Goal: Task Accomplishment & Management: Manage account settings

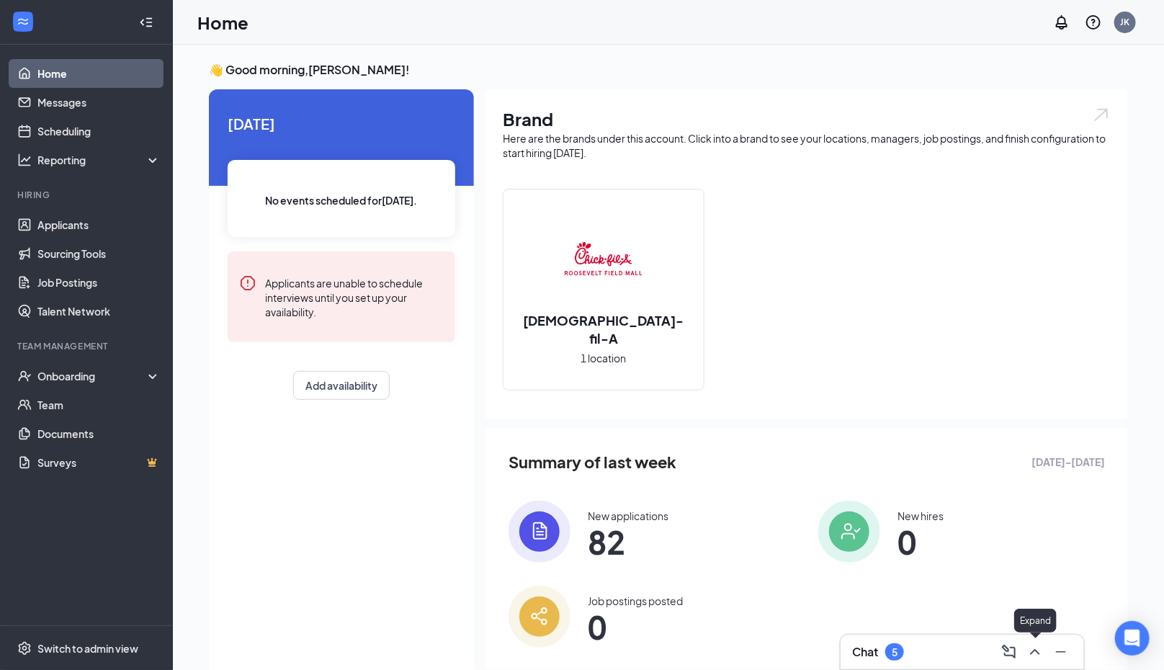
click at [1031, 651] on icon "ChevronUp" at bounding box center [1034, 651] width 17 height 17
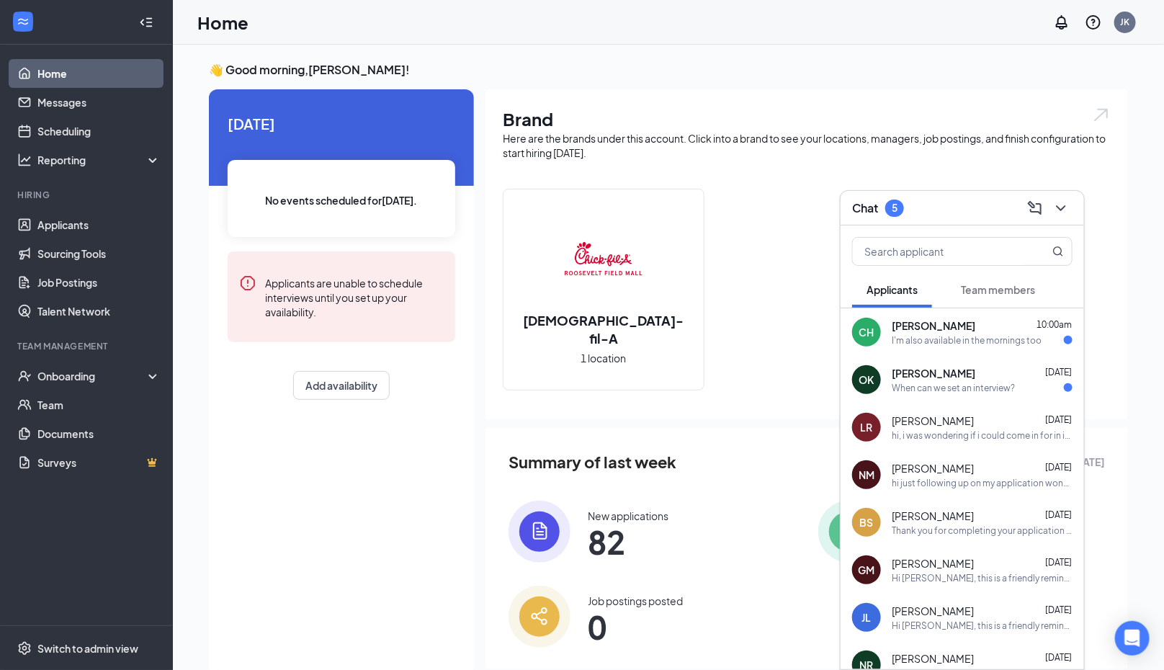
click at [938, 331] on span "[PERSON_NAME]" at bounding box center [934, 325] width 84 height 14
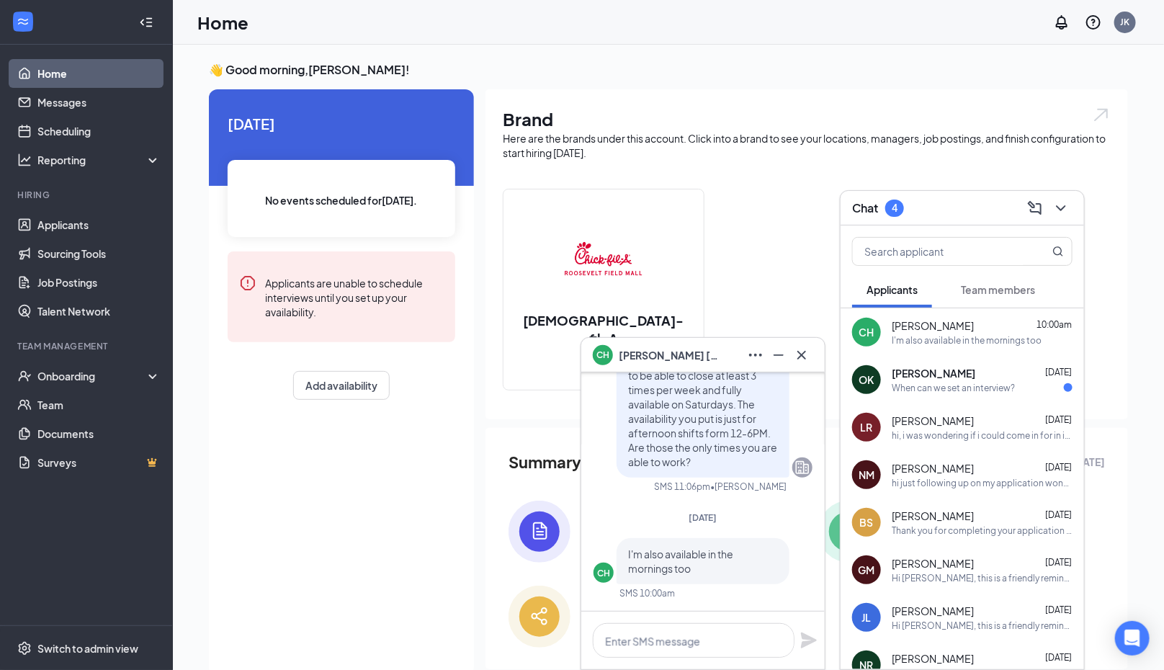
click at [944, 382] on div "When can we set an interview?" at bounding box center [953, 388] width 123 height 12
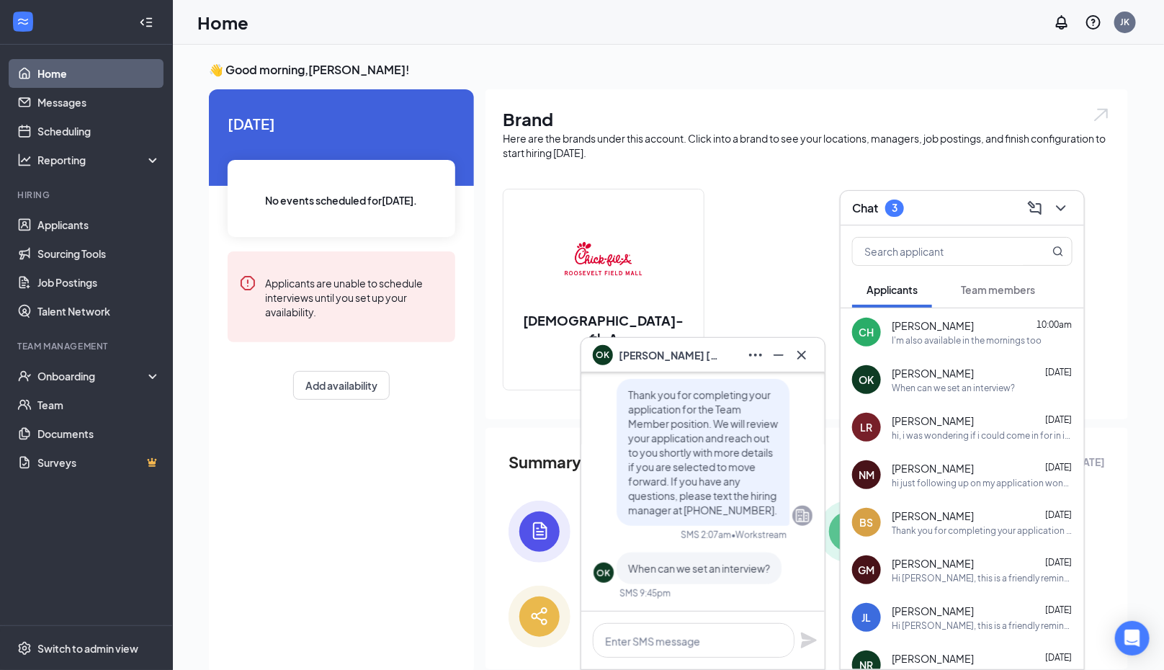
scroll to position [1, 0]
click at [1067, 207] on icon "ChevronDown" at bounding box center [1060, 207] width 17 height 17
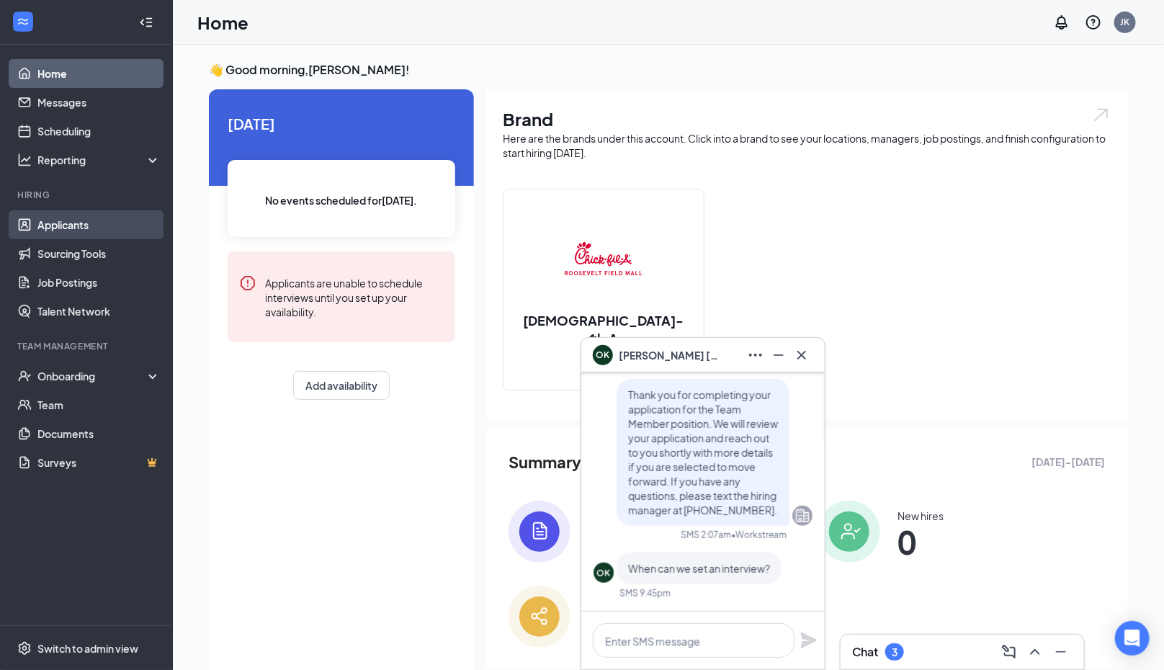
click at [60, 232] on link "Applicants" at bounding box center [98, 224] width 123 height 29
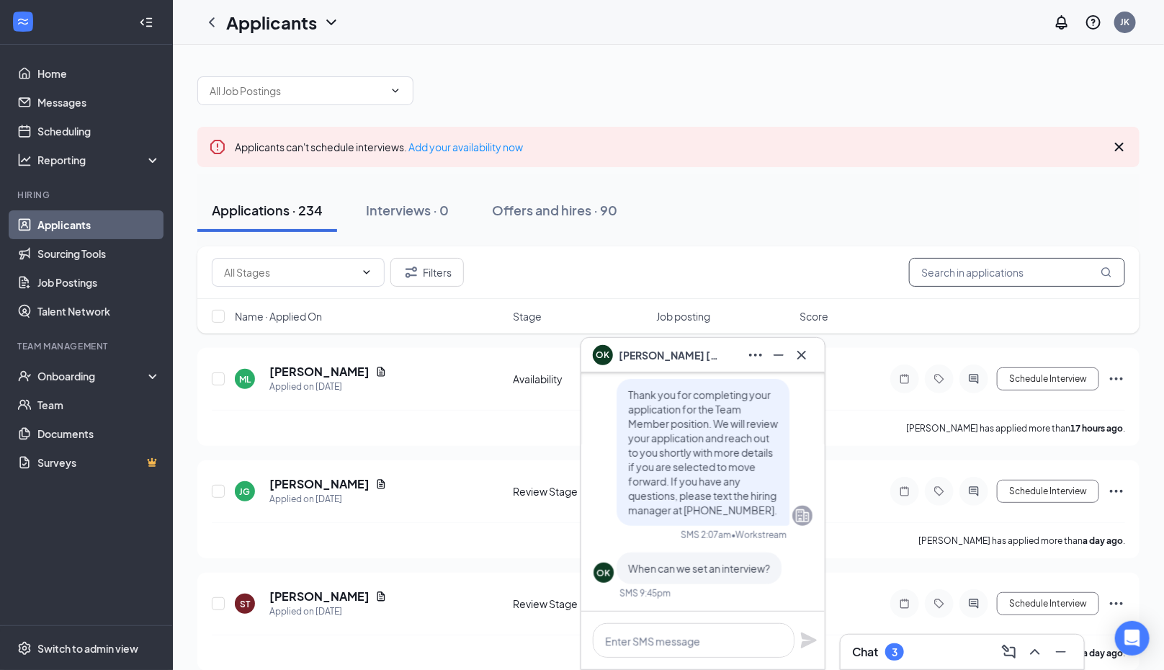
click at [967, 266] on input "text" at bounding box center [1017, 272] width 216 height 29
type input "[PERSON_NAME]"
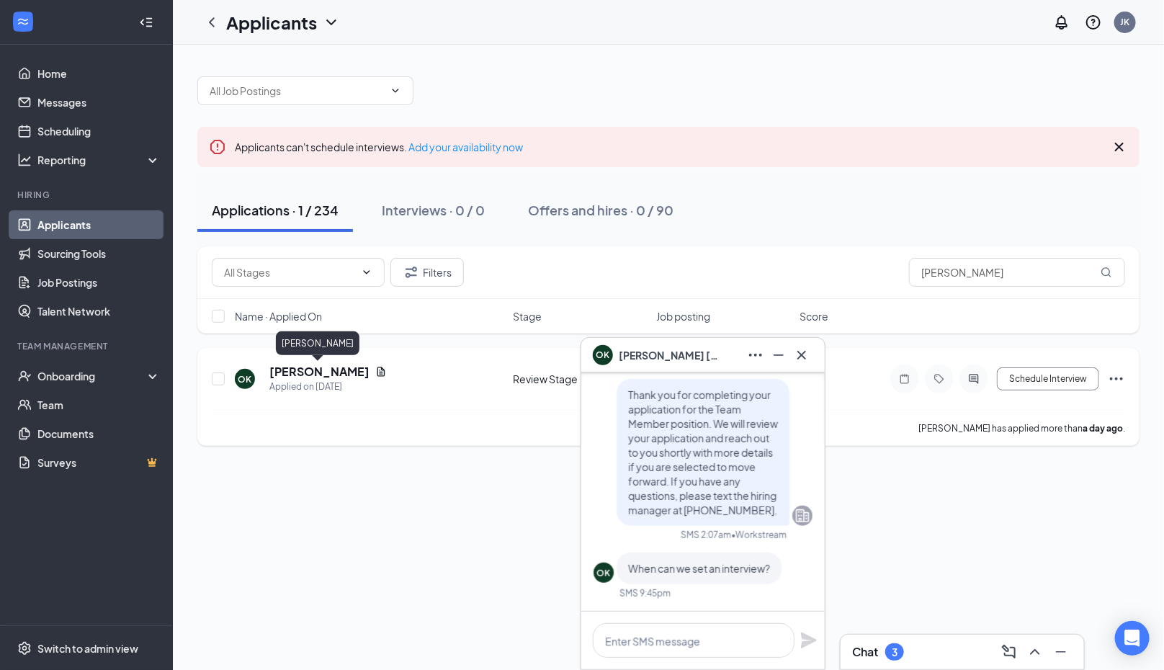
click at [313, 367] on h5 "[PERSON_NAME]" at bounding box center [319, 372] width 100 height 16
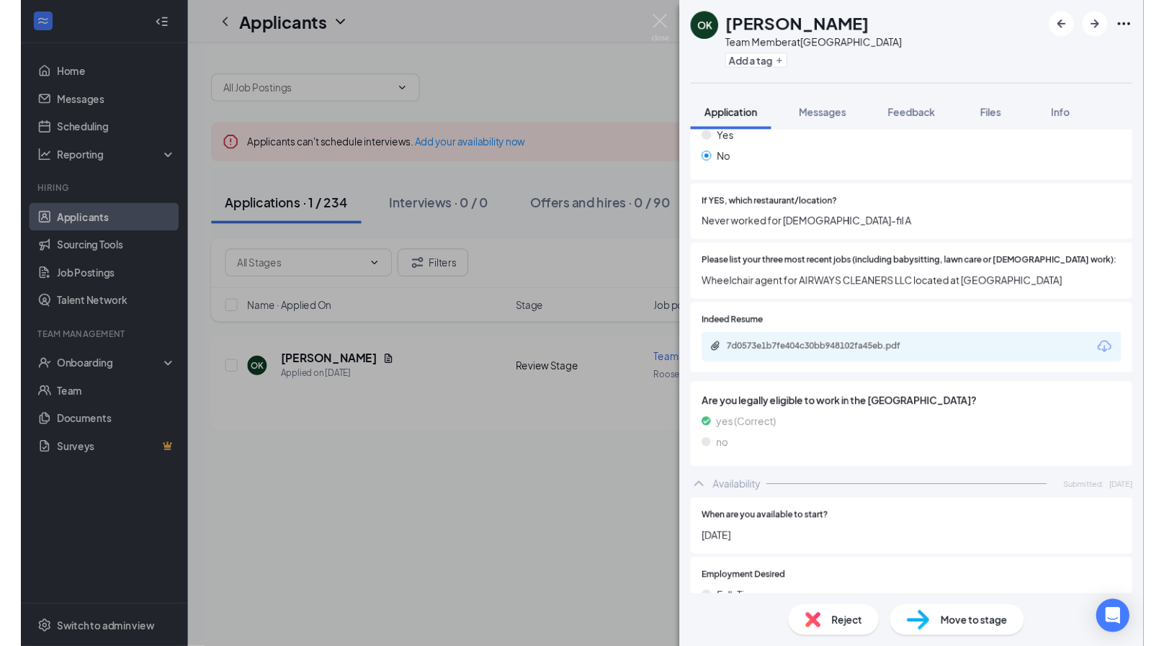
scroll to position [424, 0]
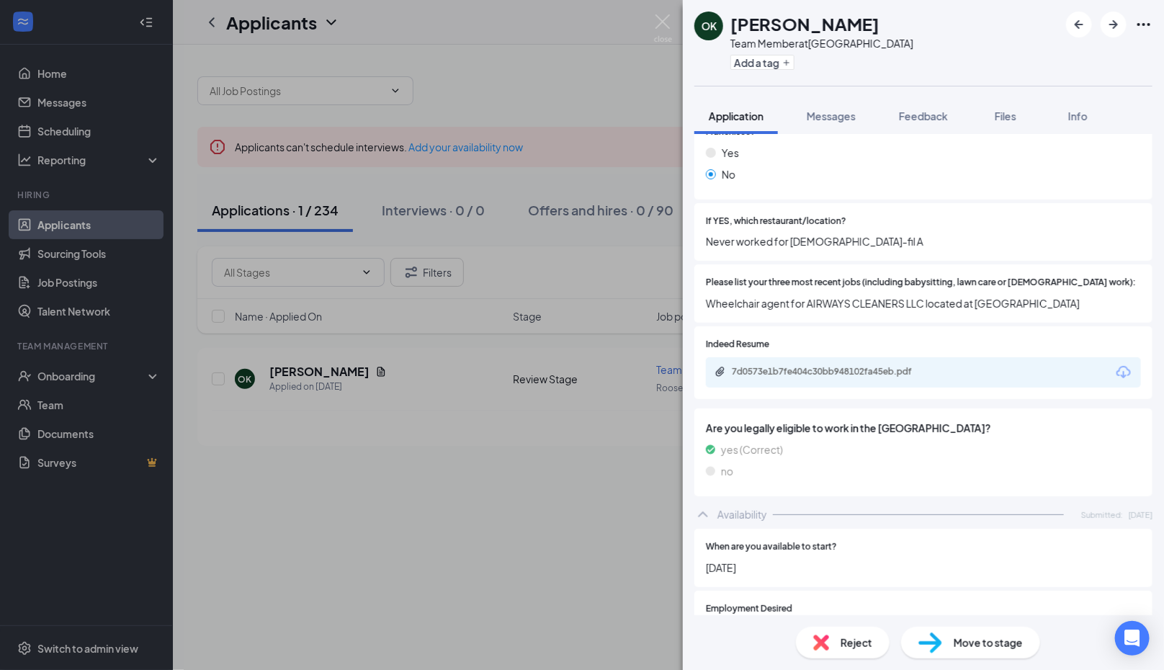
click at [838, 366] on div "7d0573e1b7fe404c30bb948102fa45eb.pdf" at bounding box center [833, 372] width 202 height 12
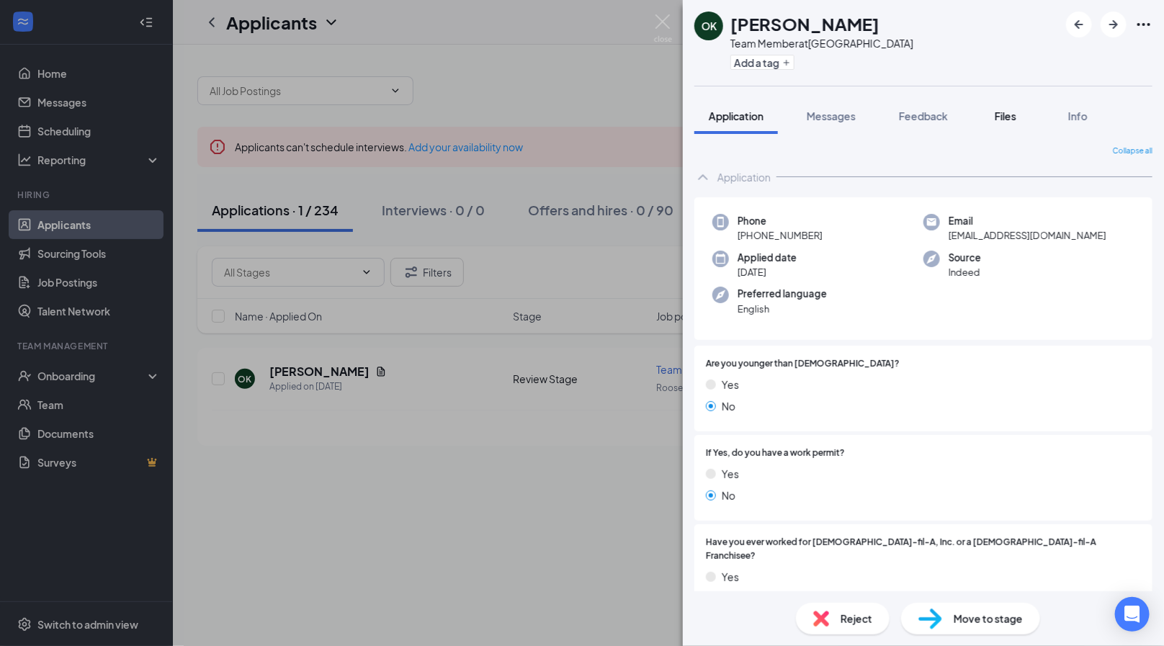
scroll to position [0, 0]
click at [920, 116] on span "Feedback" at bounding box center [923, 115] width 49 height 13
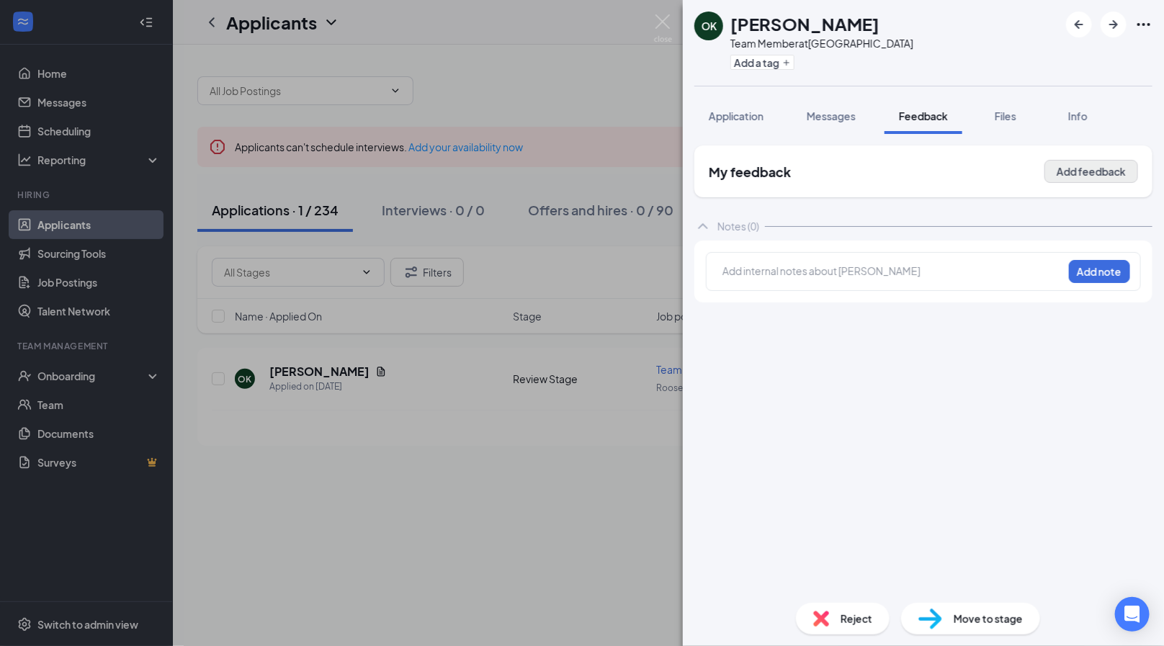
click at [1077, 174] on button "Add feedback" at bounding box center [1091, 171] width 94 height 23
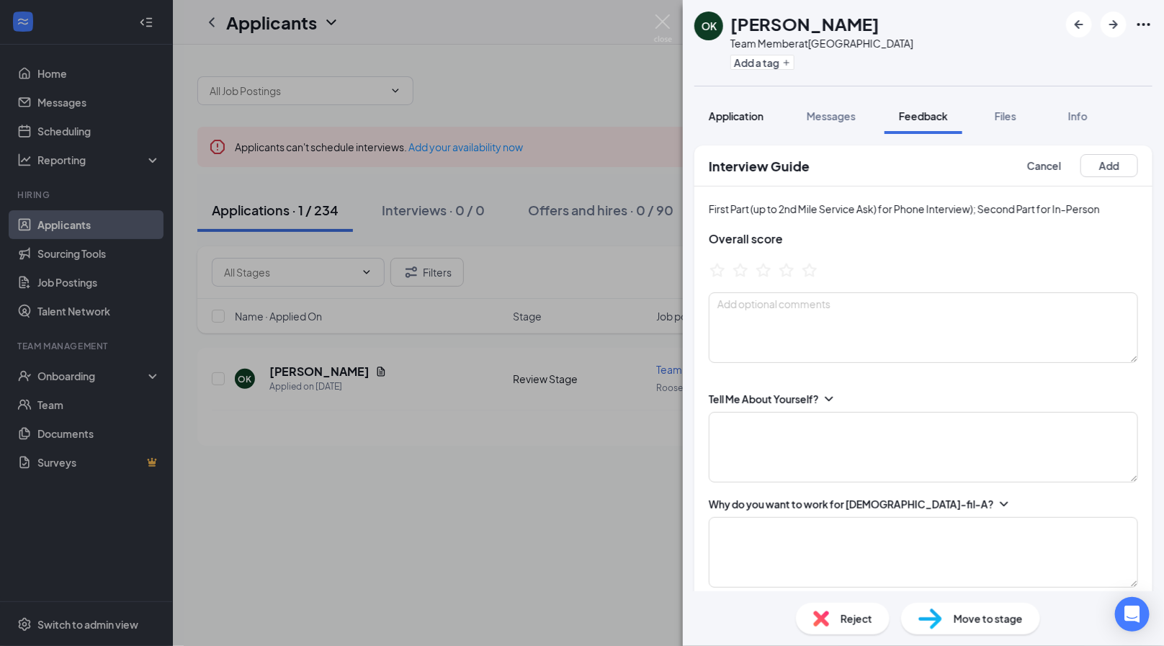
click at [751, 122] on button "Application" at bounding box center [736, 116] width 84 height 36
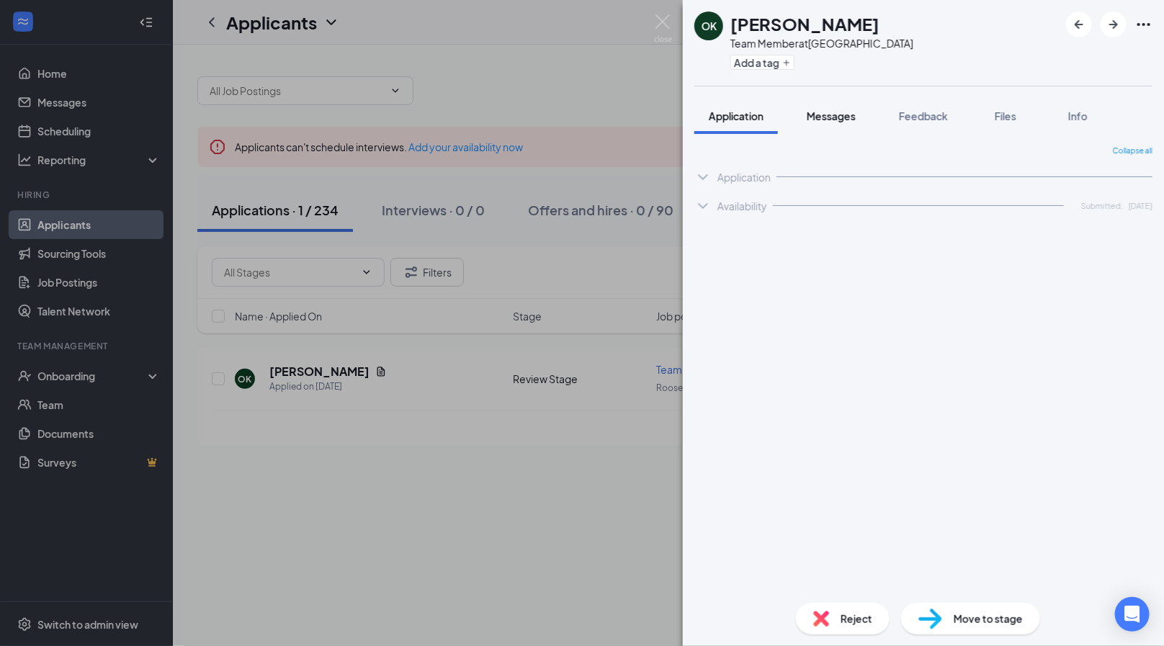
click at [820, 117] on span "Messages" at bounding box center [831, 115] width 49 height 13
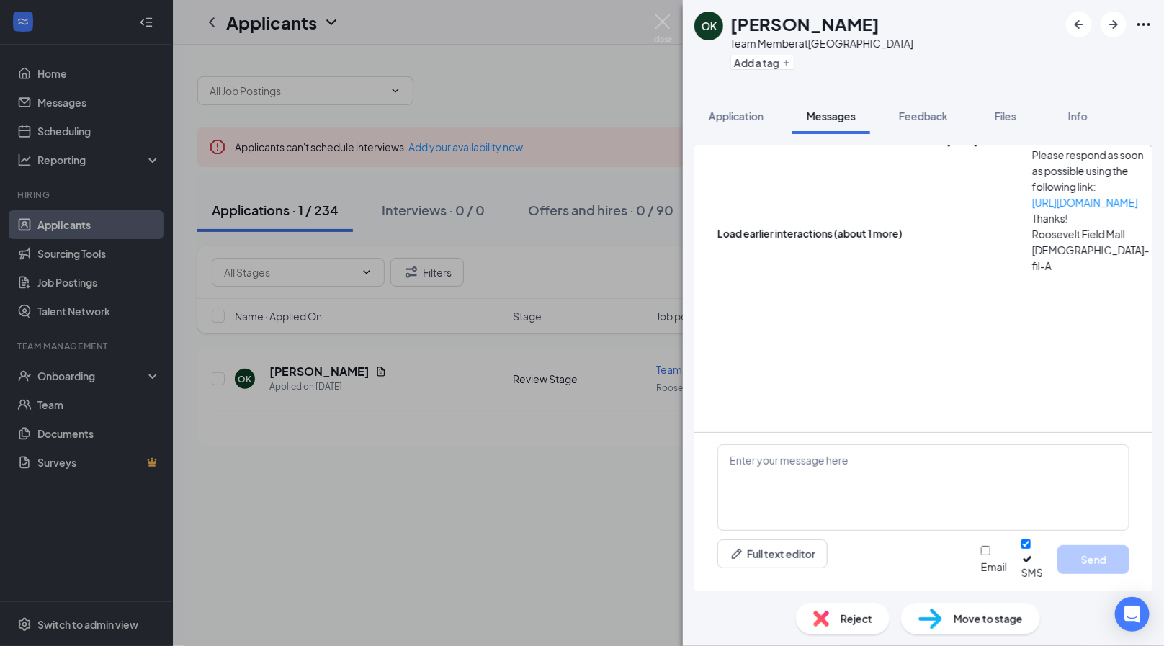
scroll to position [305, 0]
click at [844, 513] on textarea at bounding box center [923, 487] width 412 height 86
type textarea "o"
type textarea "[PERSON_NAME],"
click at [670, 20] on img at bounding box center [663, 28] width 18 height 28
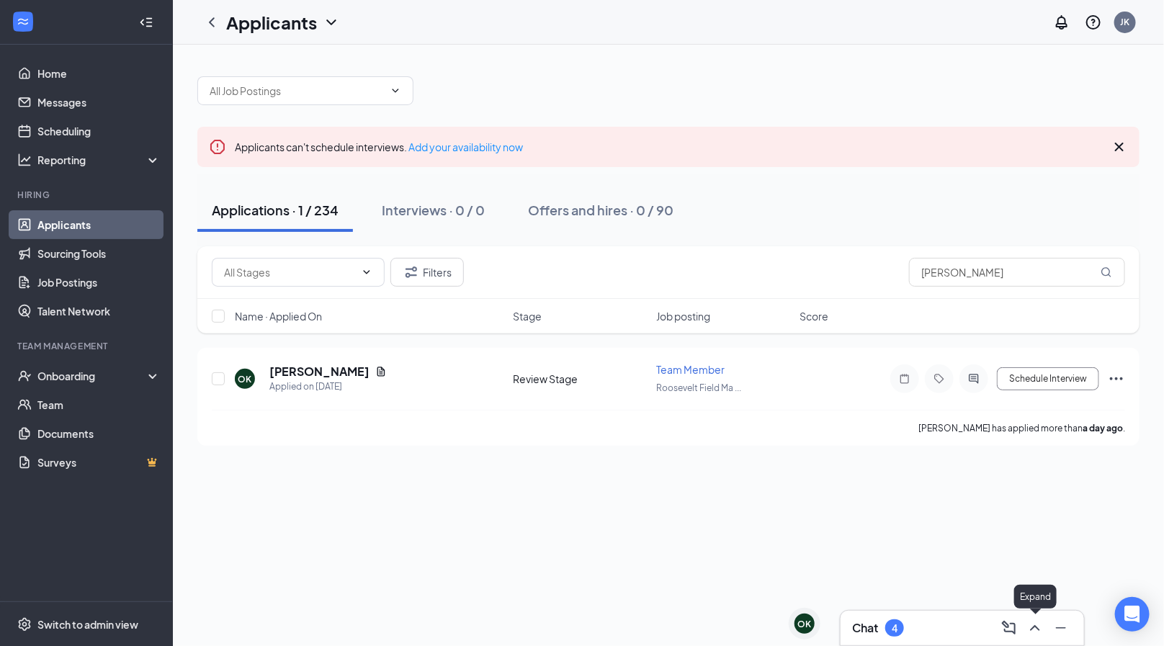
click at [1036, 626] on icon "ChevronUp" at bounding box center [1034, 627] width 17 height 17
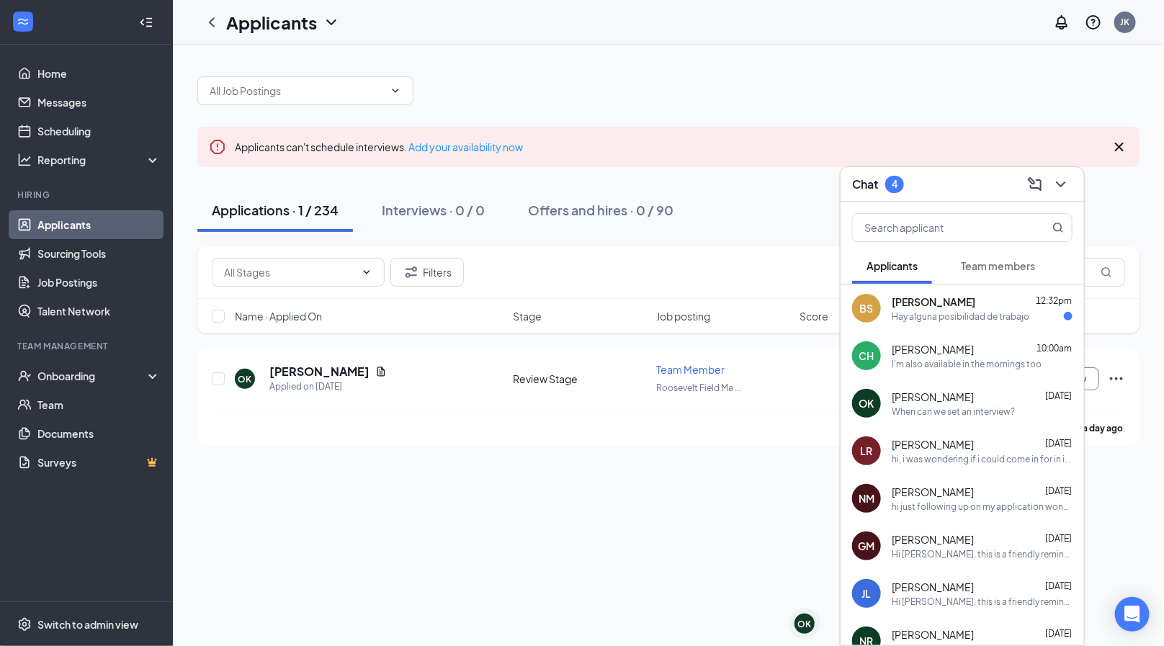
scroll to position [43, 0]
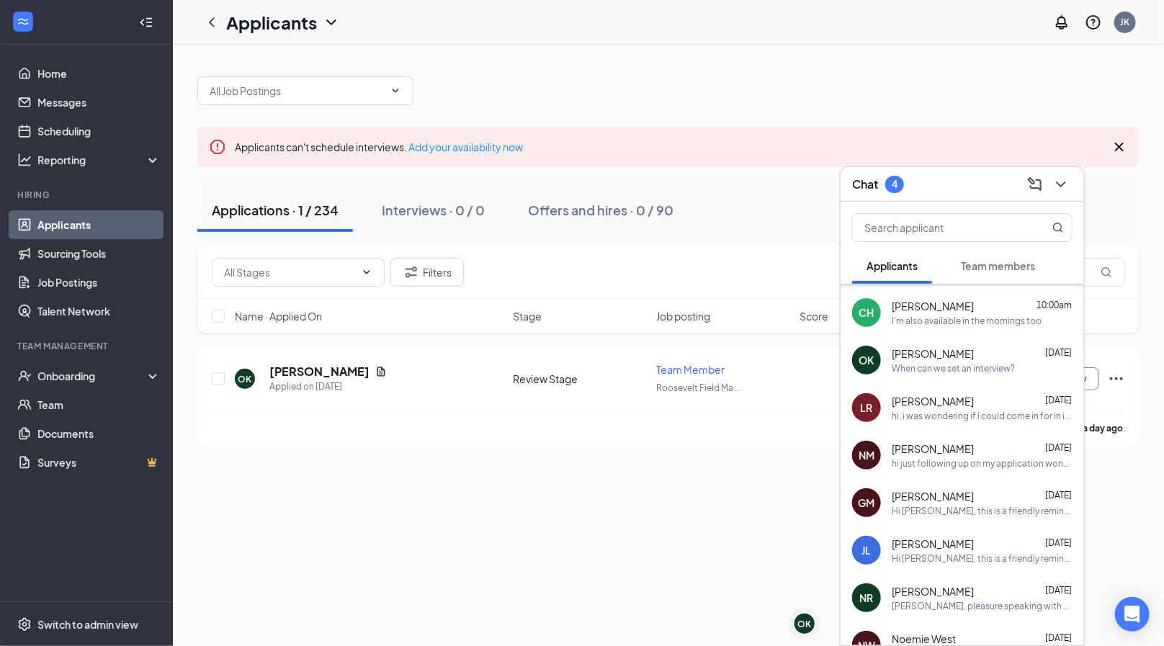
click at [976, 402] on div "[PERSON_NAME] [DATE]" at bounding box center [982, 401] width 181 height 14
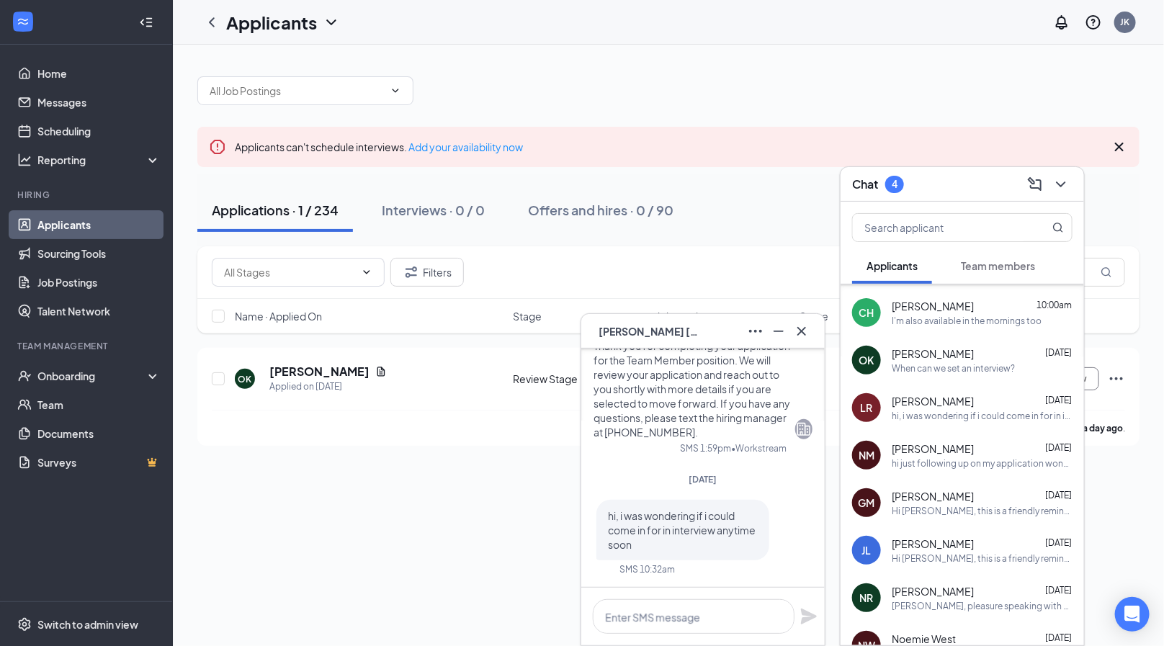
click at [915, 441] on span "[PERSON_NAME]" at bounding box center [933, 448] width 82 height 14
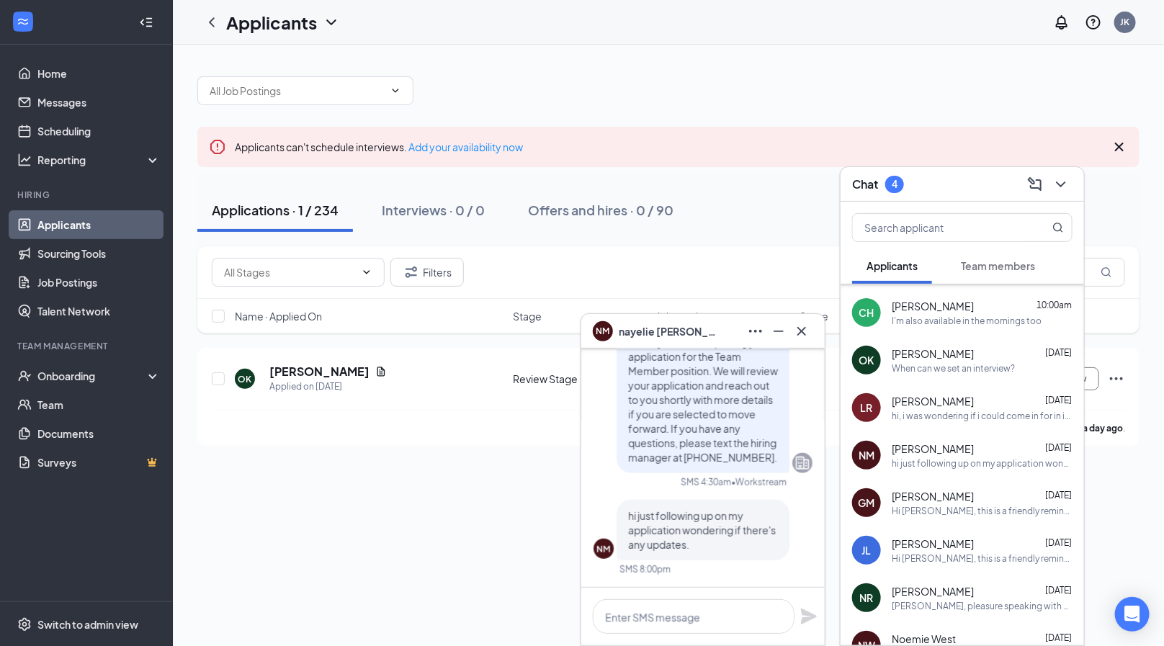
click at [958, 520] on div "GM [PERSON_NAME] [DATE] Hi [PERSON_NAME], this is a friendly reminder. To move …" at bounding box center [961, 503] width 243 height 48
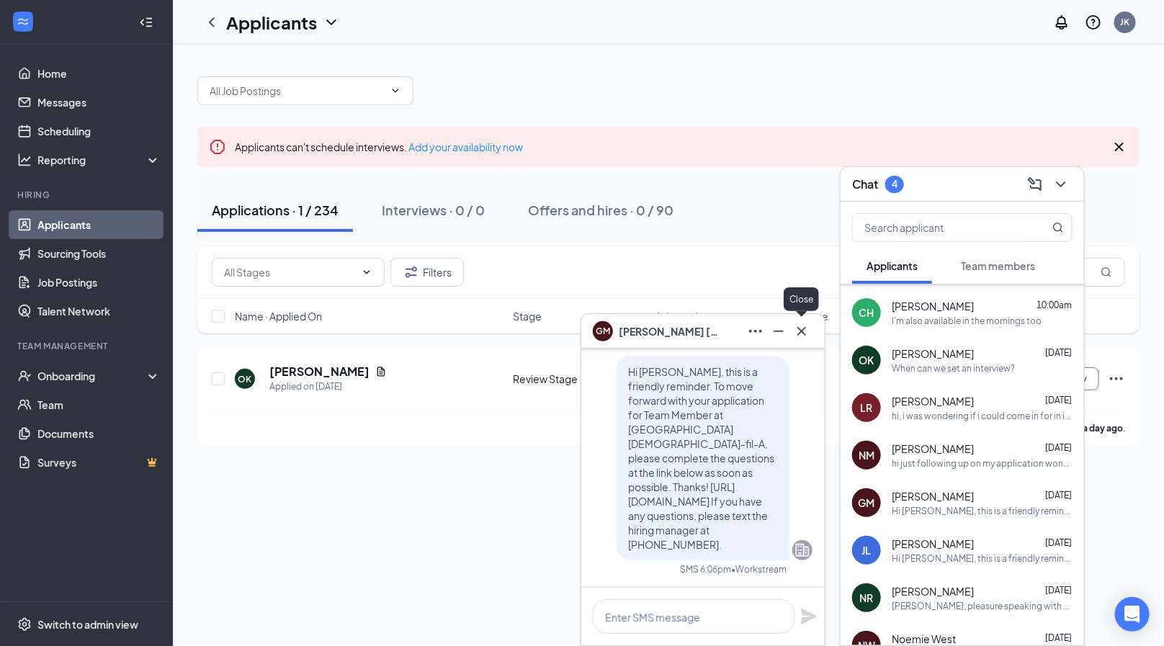
click at [807, 333] on icon "Cross" at bounding box center [801, 331] width 17 height 17
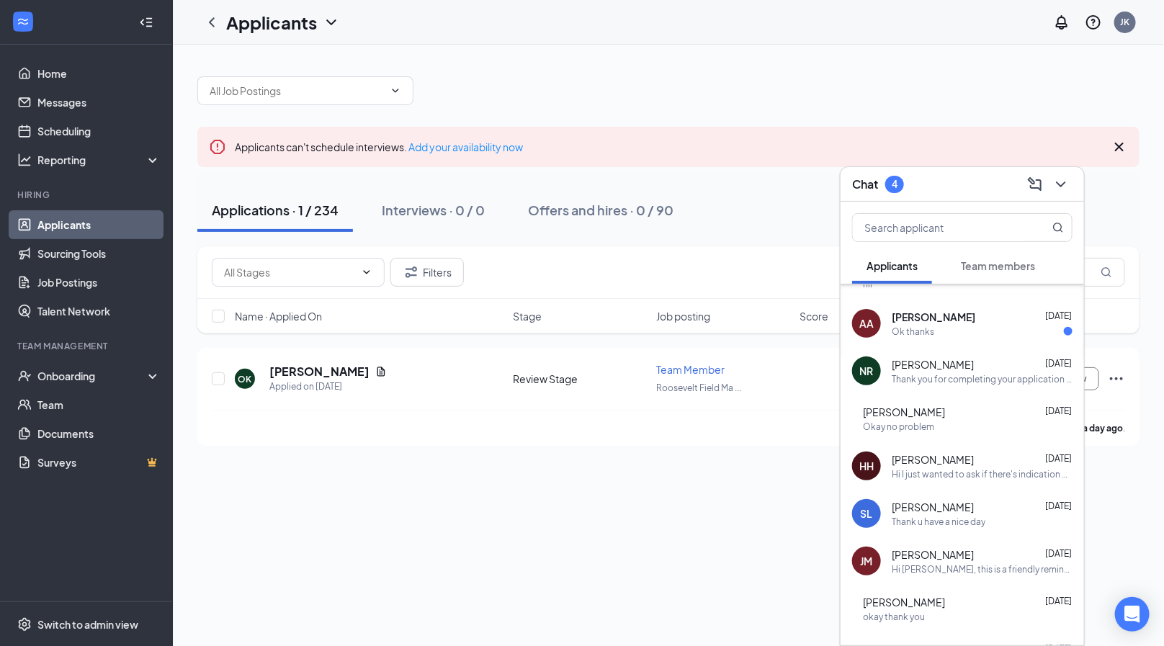
scroll to position [631, 0]
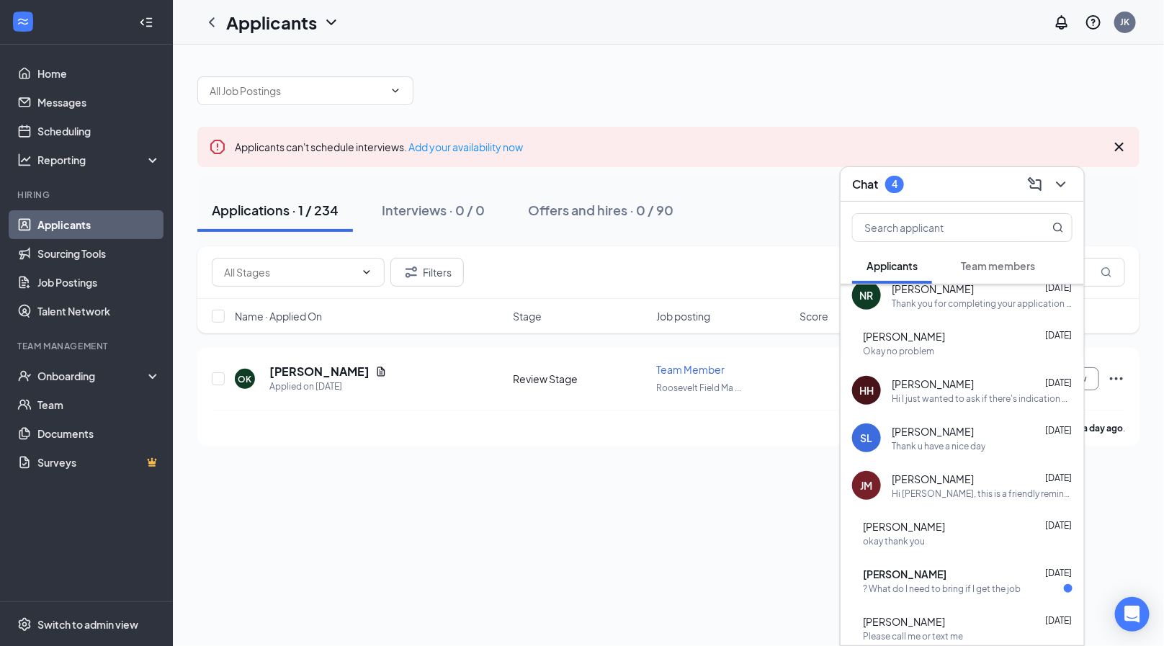
click at [915, 400] on div "Hi I just wanted to ask if there's indication of getting an interview and setti…" at bounding box center [982, 399] width 181 height 12
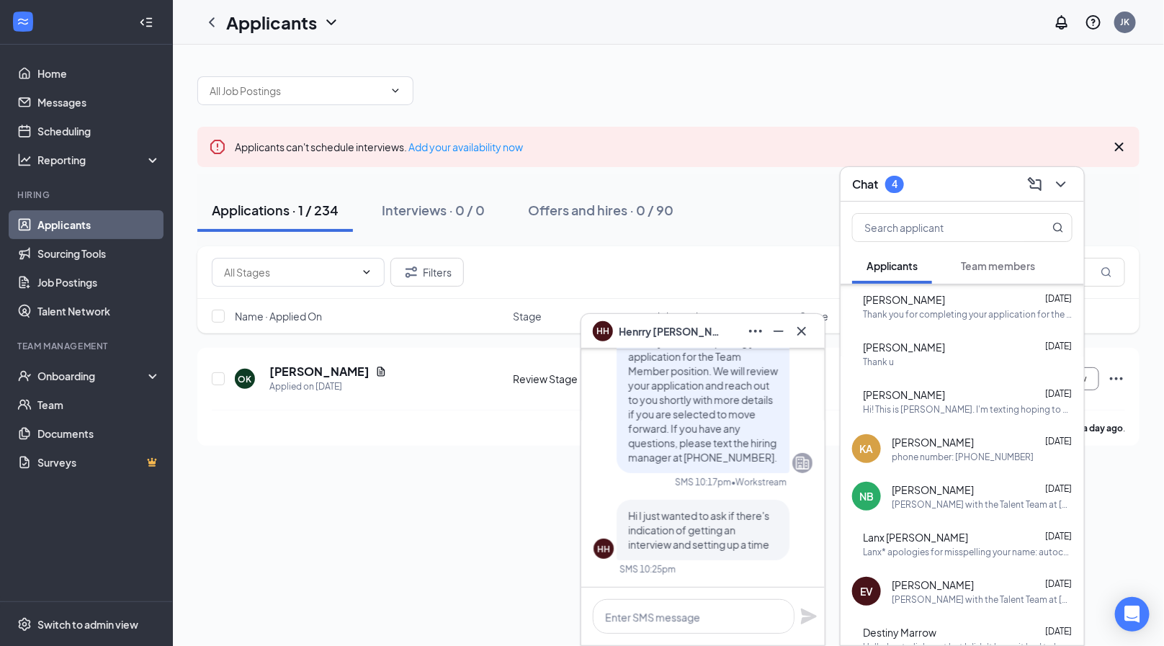
scroll to position [1002, 0]
click at [943, 495] on div "[PERSON_NAME] [DATE] [PERSON_NAME] with the Talent Team at [GEOGRAPHIC_DATA] [D…" at bounding box center [982, 495] width 181 height 28
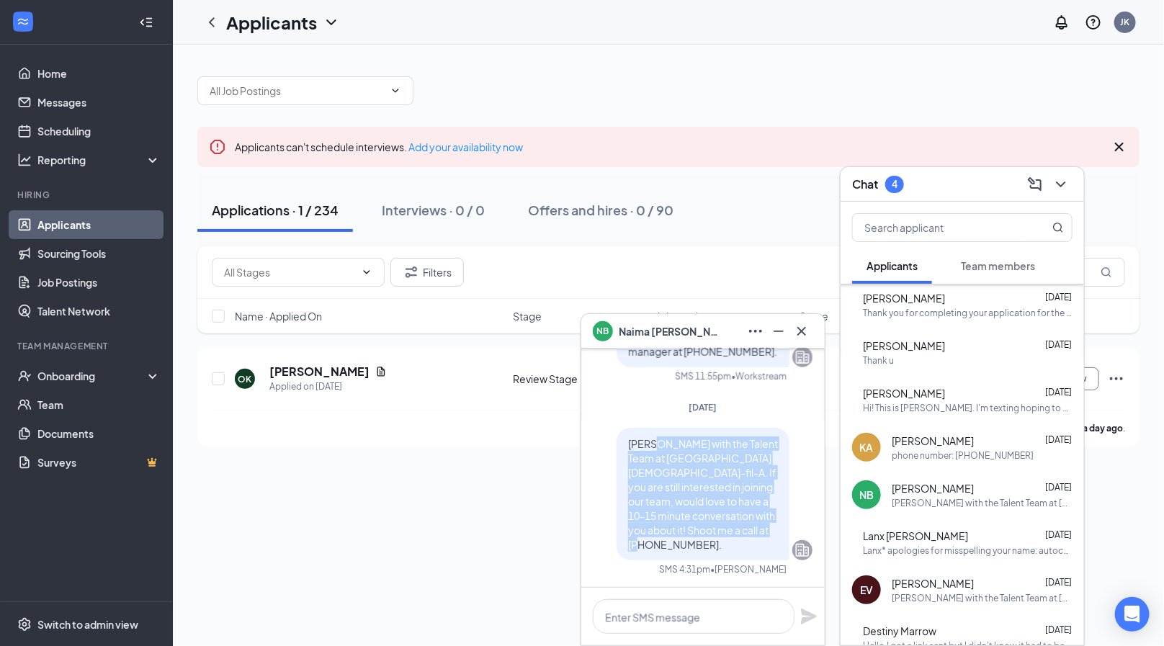
drag, startPoint x: 693, startPoint y: 543, endPoint x: 659, endPoint y: 449, distance: 100.2
click at [659, 449] on p "[PERSON_NAME] with the Talent Team at [GEOGRAPHIC_DATA] [DEMOGRAPHIC_DATA]-fil-…" at bounding box center [703, 493] width 150 height 115
copy span ", [PERSON_NAME] with the Talent Team at [GEOGRAPHIC_DATA] [DEMOGRAPHIC_DATA]-fi…"
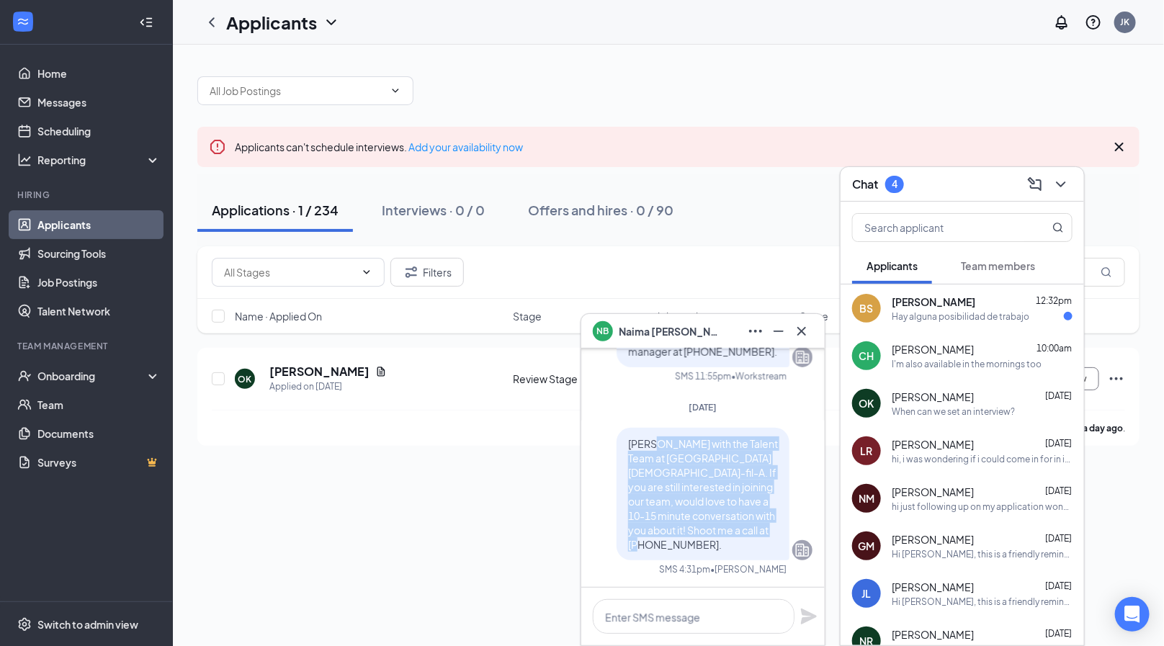
scroll to position [0, 0]
click at [800, 326] on icon "Cross" at bounding box center [801, 331] width 17 height 17
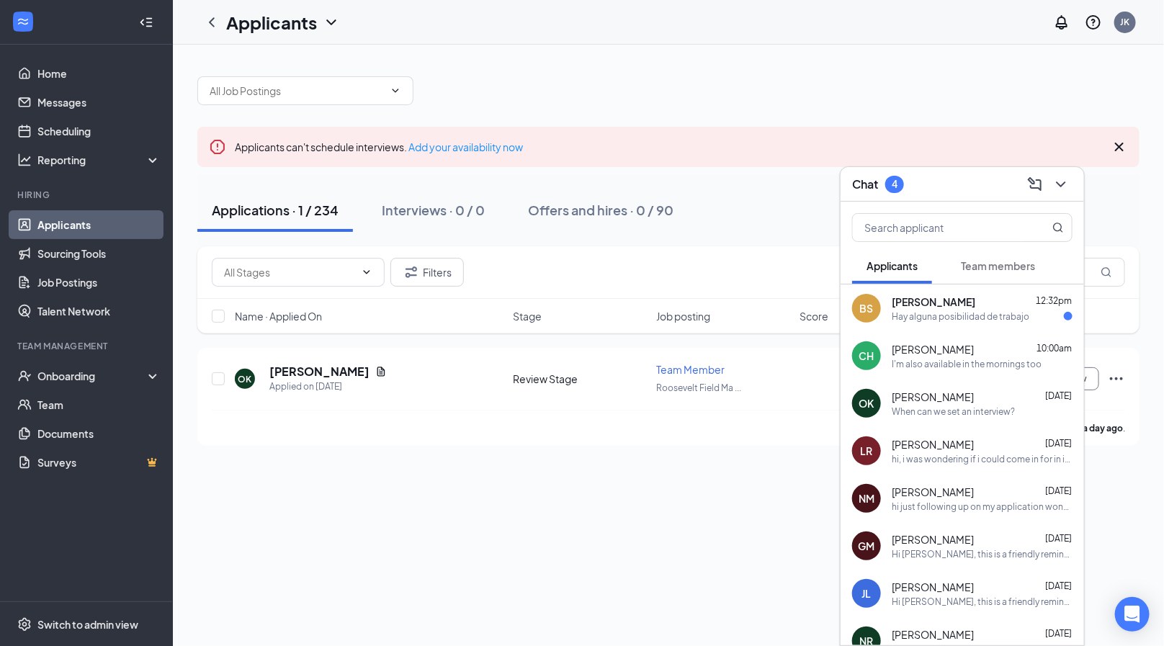
click at [1060, 179] on icon "ChevronDown" at bounding box center [1060, 184] width 17 height 17
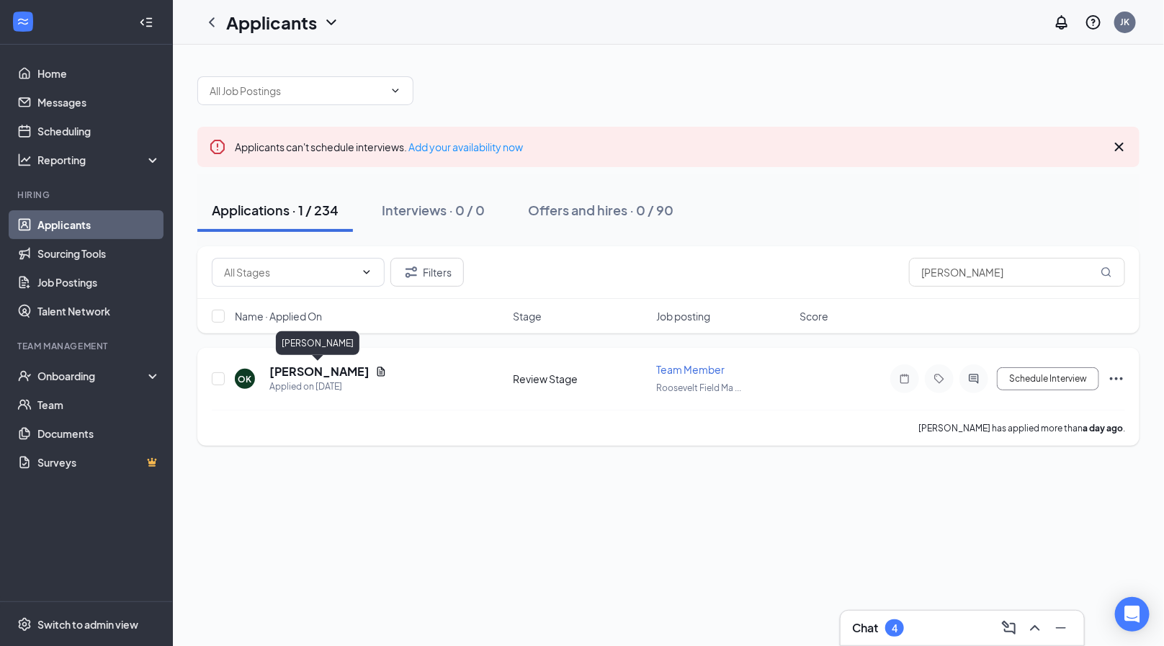
click at [341, 367] on h5 "[PERSON_NAME]" at bounding box center [319, 372] width 100 height 16
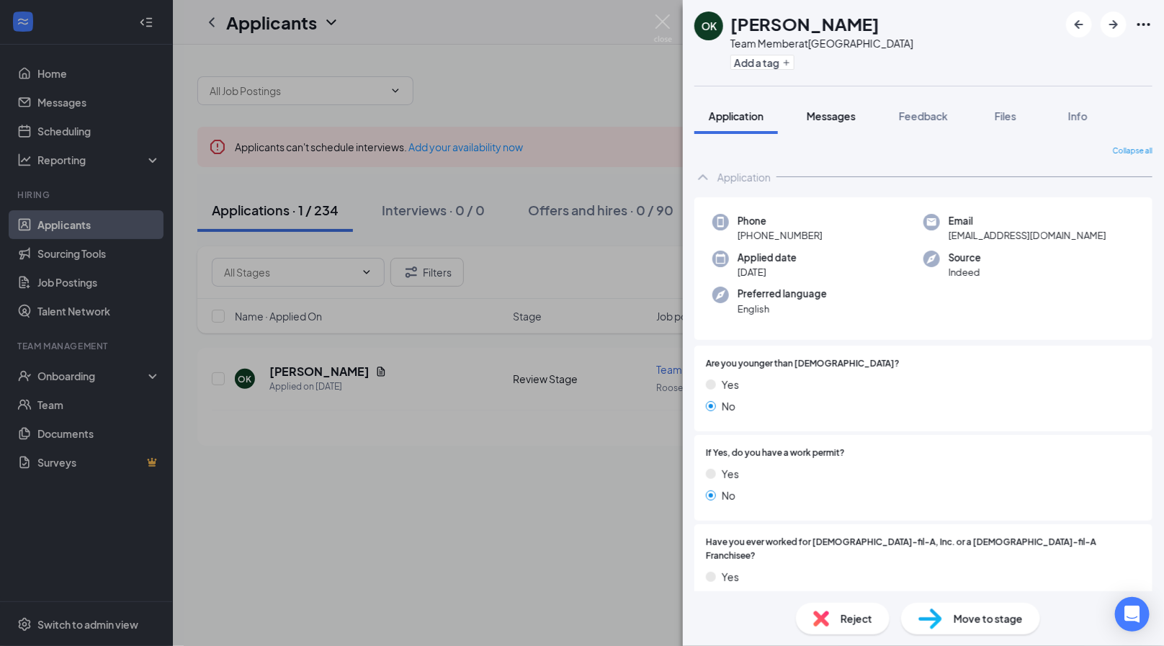
click at [832, 109] on span "Messages" at bounding box center [831, 115] width 49 height 13
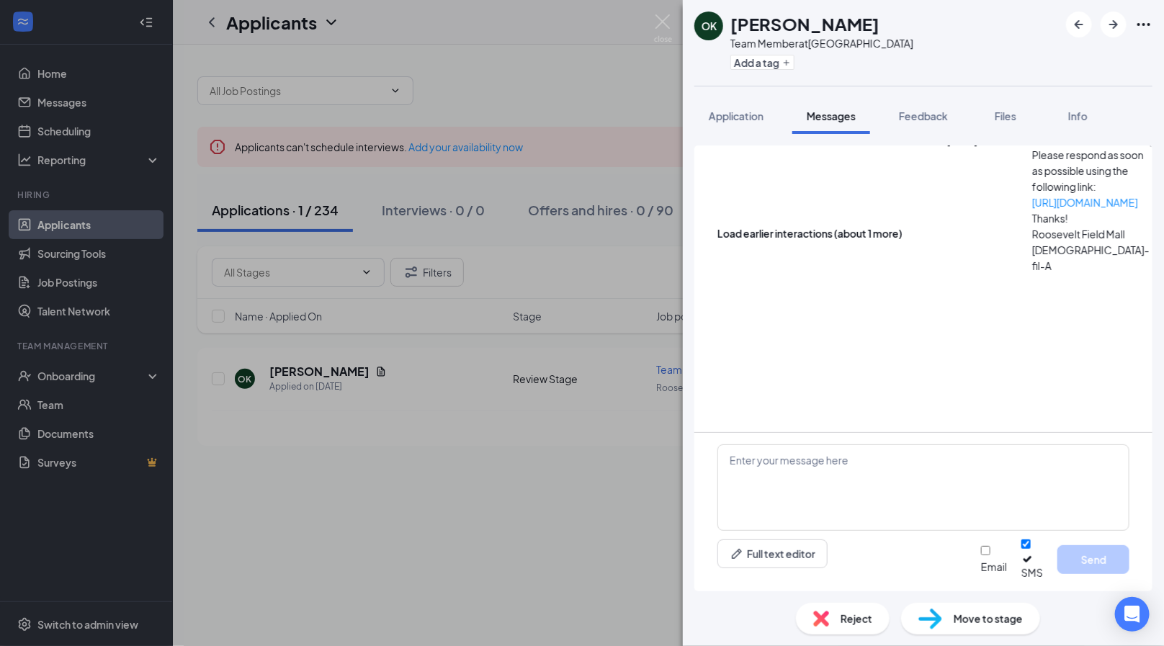
scroll to position [305, 0]
click at [812, 485] on textarea at bounding box center [923, 487] width 412 height 86
paste textarea ", [PERSON_NAME] with the Talent Team at [GEOGRAPHIC_DATA] [DEMOGRAPHIC_DATA]-fi…"
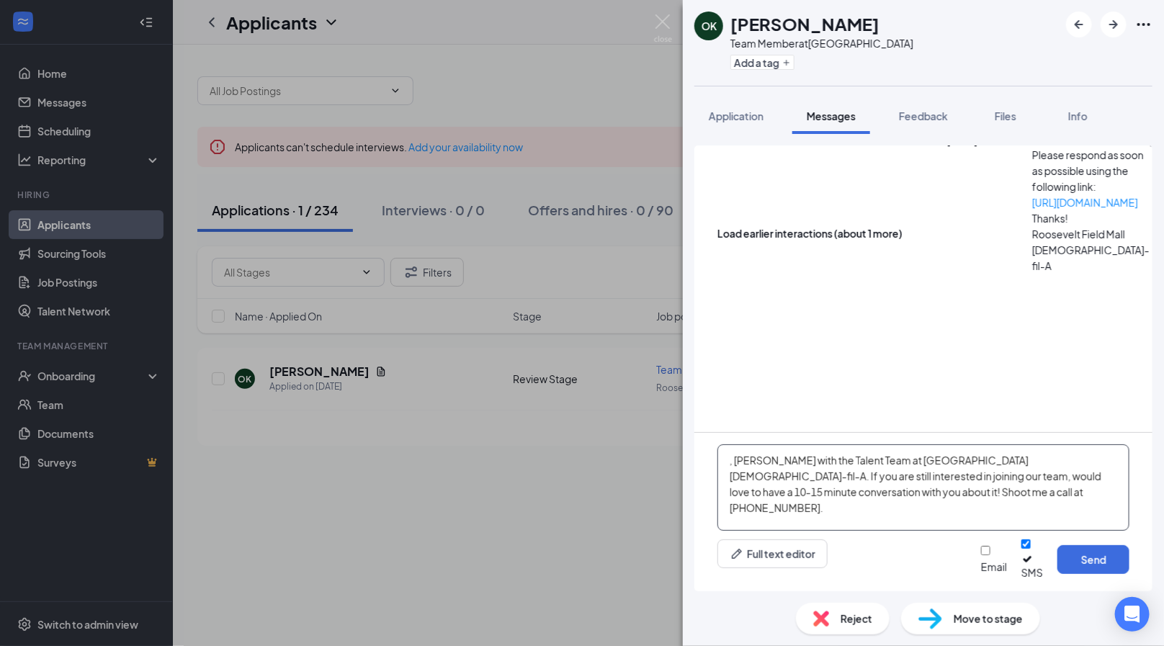
click at [728, 472] on textarea ", [PERSON_NAME] with the Talent Team at [GEOGRAPHIC_DATA] [DEMOGRAPHIC_DATA]-fi…" at bounding box center [923, 487] width 412 height 86
type textarea "[PERSON_NAME] with the Talent Team at [GEOGRAPHIC_DATA] [DEMOGRAPHIC_DATA]-fil-…"
click at [1084, 559] on button "Send" at bounding box center [1093, 559] width 72 height 29
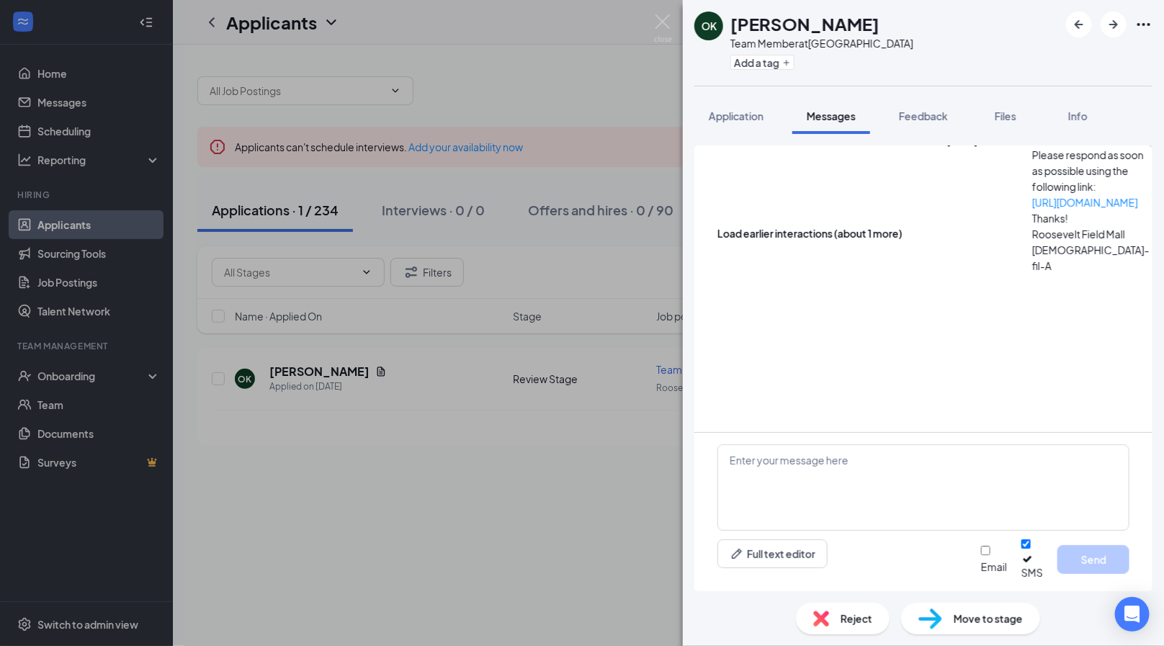
scroll to position [442, 0]
click at [761, 48] on div "Team Member at [GEOGRAPHIC_DATA]" at bounding box center [821, 43] width 183 height 14
click at [753, 55] on button "Add a tag" at bounding box center [762, 62] width 64 height 15
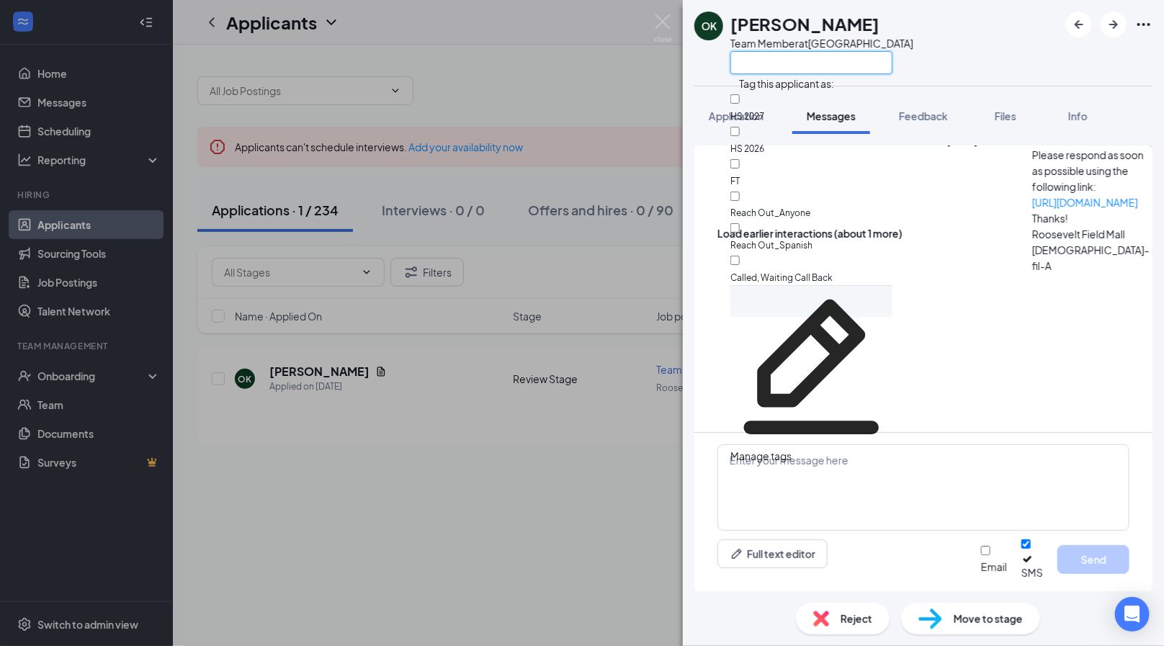
click at [753, 54] on input "text" at bounding box center [811, 62] width 162 height 23
click at [740, 256] on input "Called, Waiting Call Back" at bounding box center [734, 260] width 9 height 9
checkbox input "true"
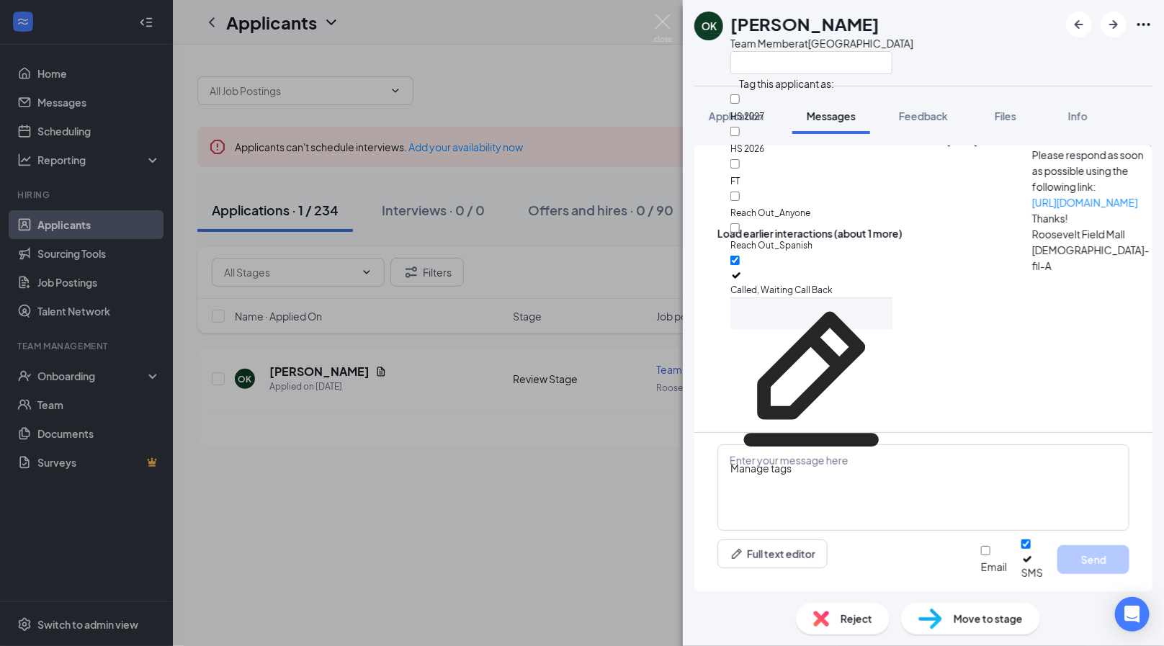
click at [990, 58] on div "OK [PERSON_NAME] Team Member at [GEOGRAPHIC_DATA]" at bounding box center [923, 43] width 481 height 86
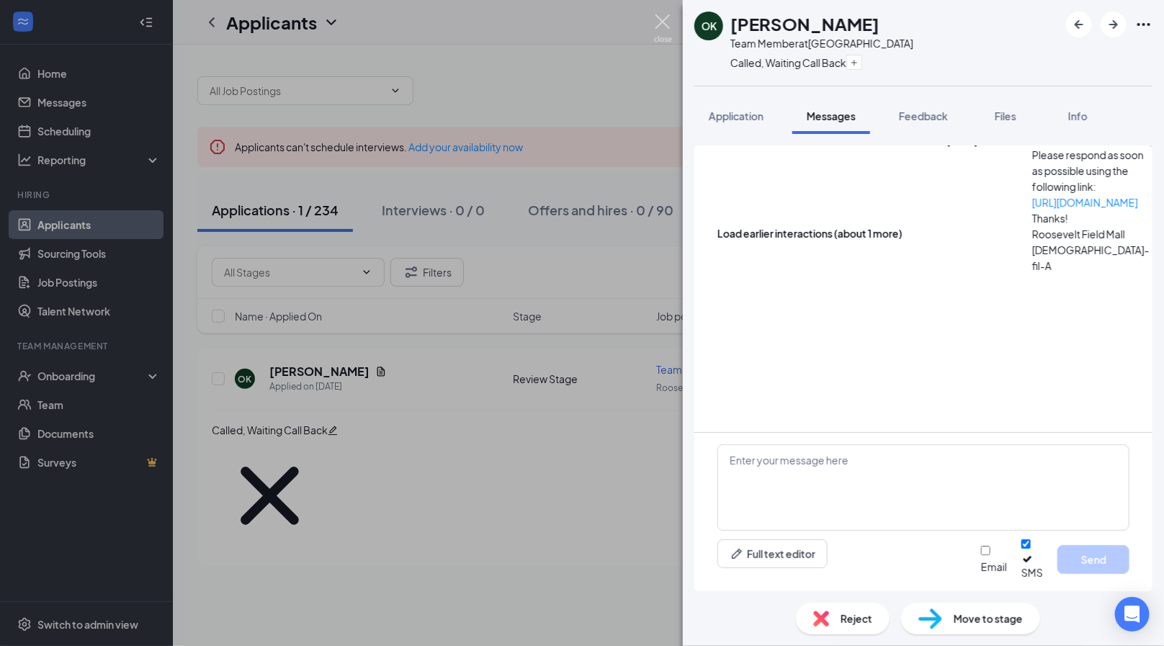
click at [662, 24] on img at bounding box center [663, 28] width 18 height 28
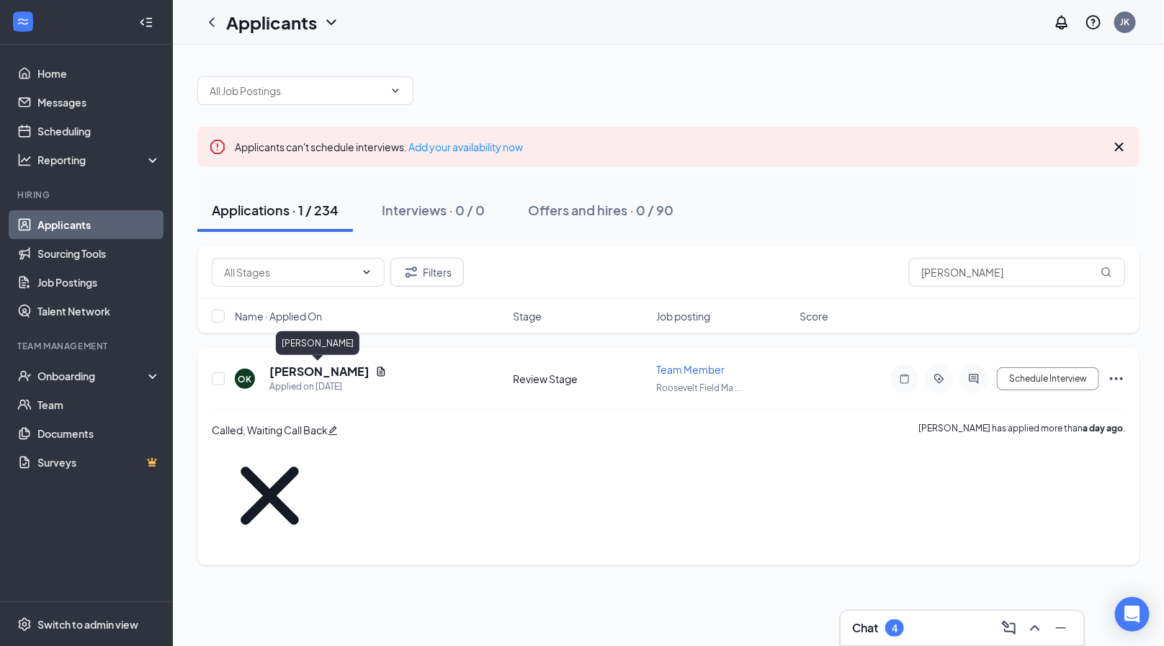
click at [318, 369] on h5 "[PERSON_NAME]" at bounding box center [319, 372] width 100 height 16
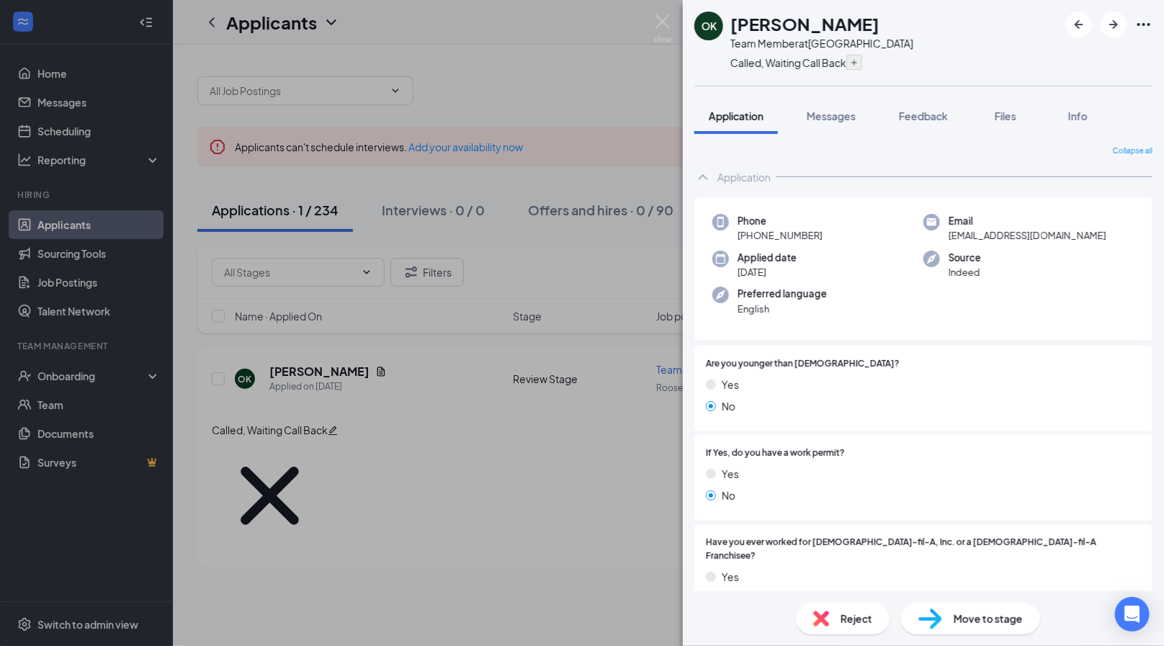
click at [850, 61] on icon "Plus" at bounding box center [854, 62] width 9 height 9
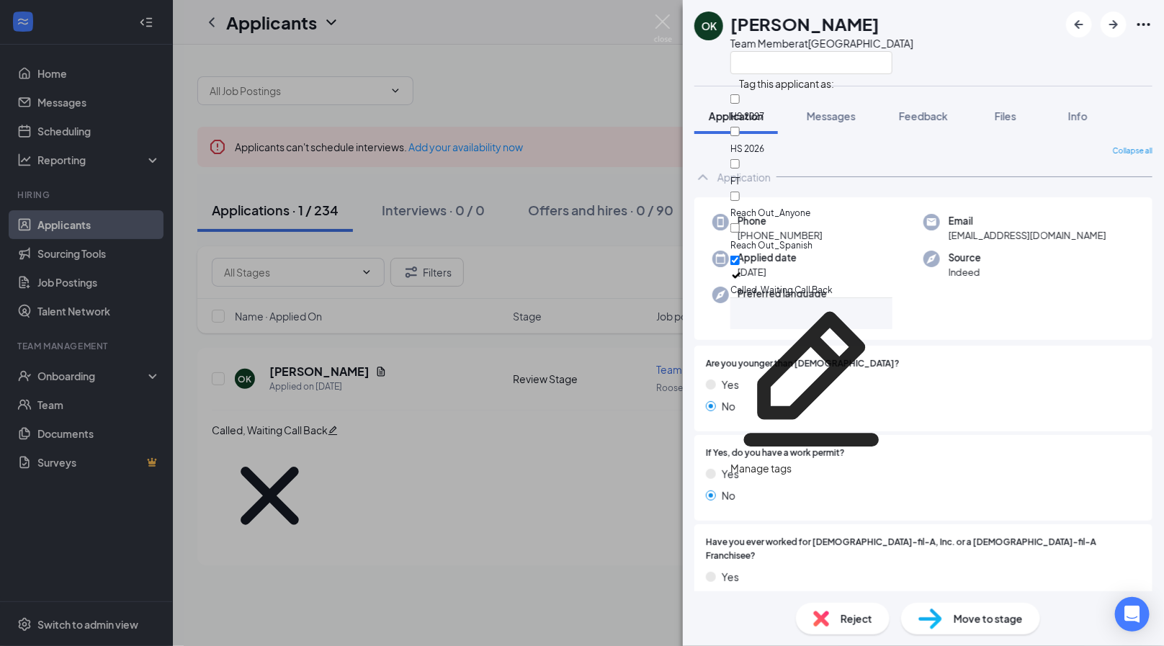
click at [748, 173] on div at bounding box center [811, 173] width 162 height 0
click at [740, 159] on input "FT" at bounding box center [734, 163] width 9 height 9
checkbox input "true"
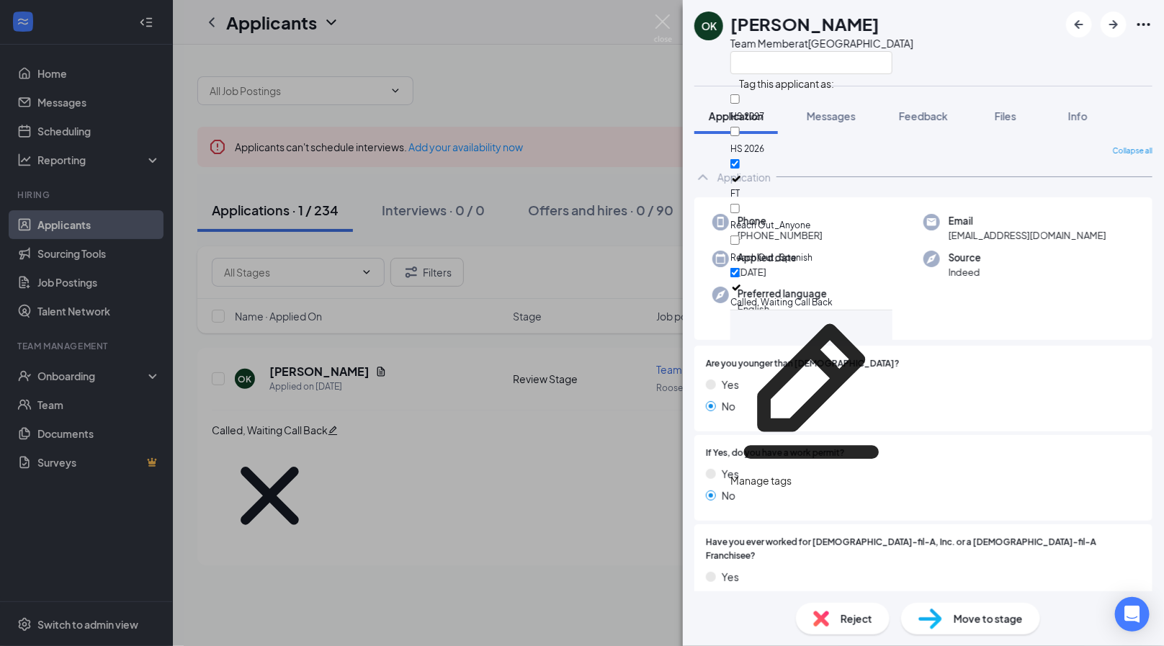
click at [928, 79] on div "OK [PERSON_NAME] Team Member at [GEOGRAPHIC_DATA]" at bounding box center [923, 43] width 481 height 86
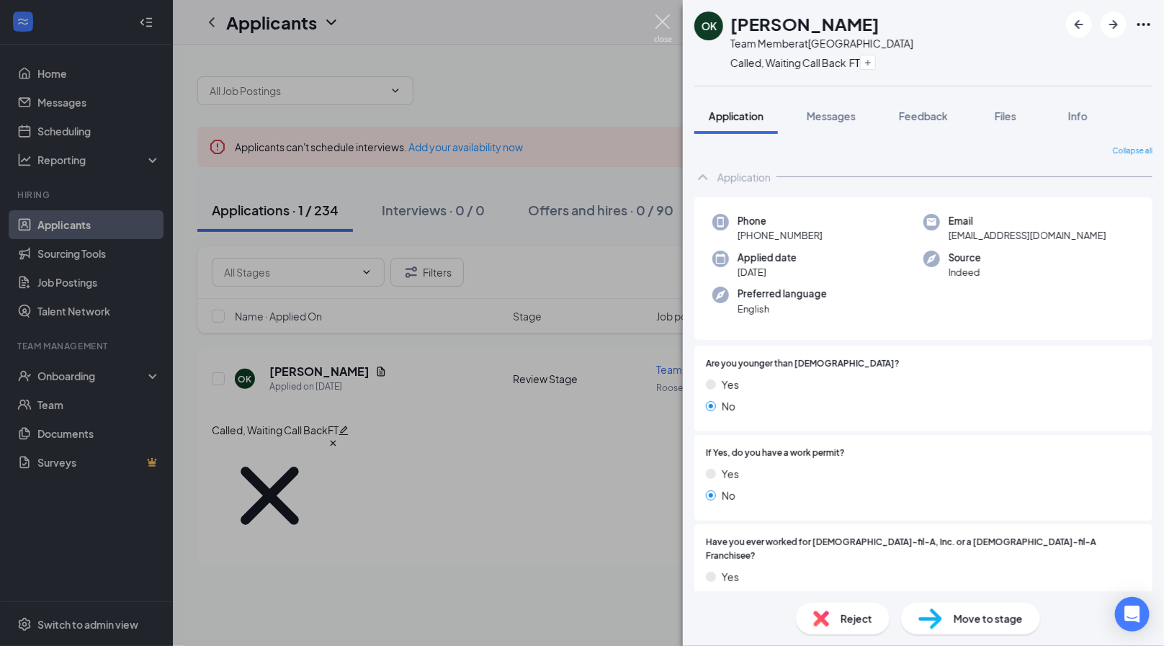
click at [659, 25] on img at bounding box center [663, 28] width 18 height 28
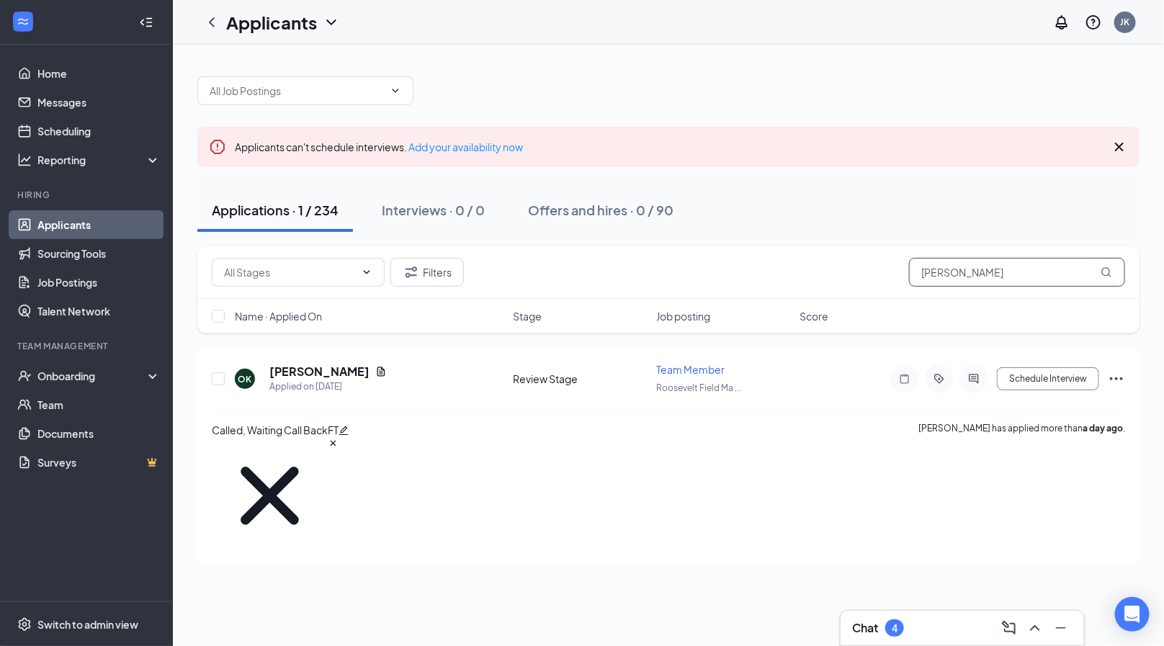
drag, startPoint x: 997, startPoint y: 277, endPoint x: 914, endPoint y: 277, distance: 82.8
click at [914, 277] on input "[PERSON_NAME]" at bounding box center [1017, 272] width 216 height 29
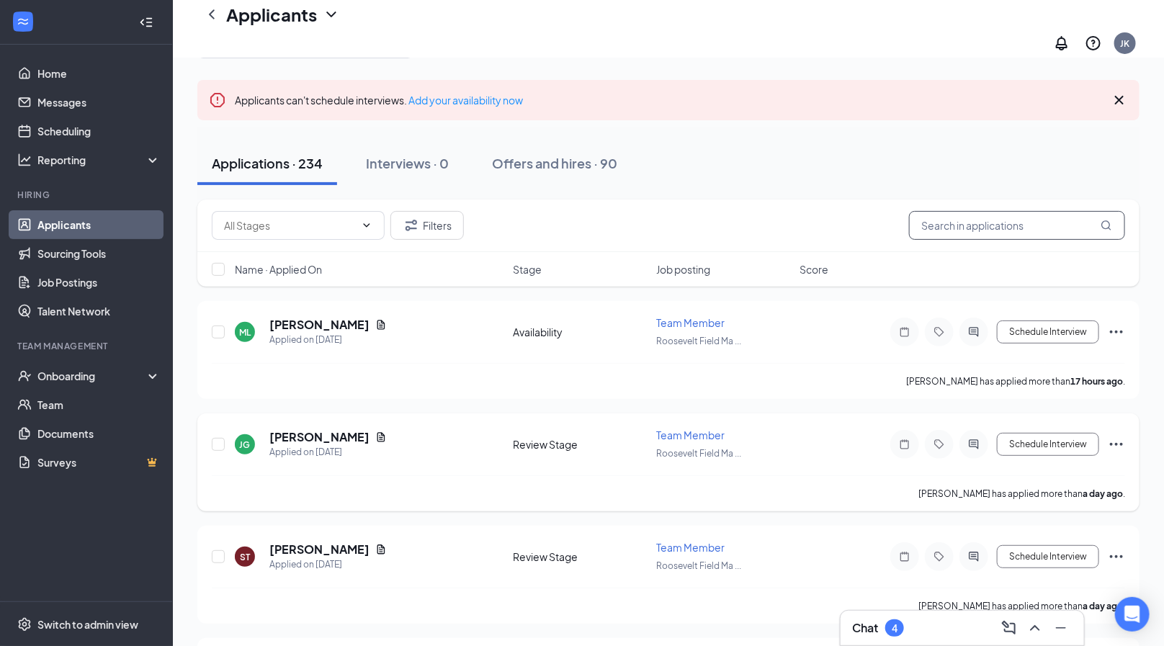
scroll to position [55, 0]
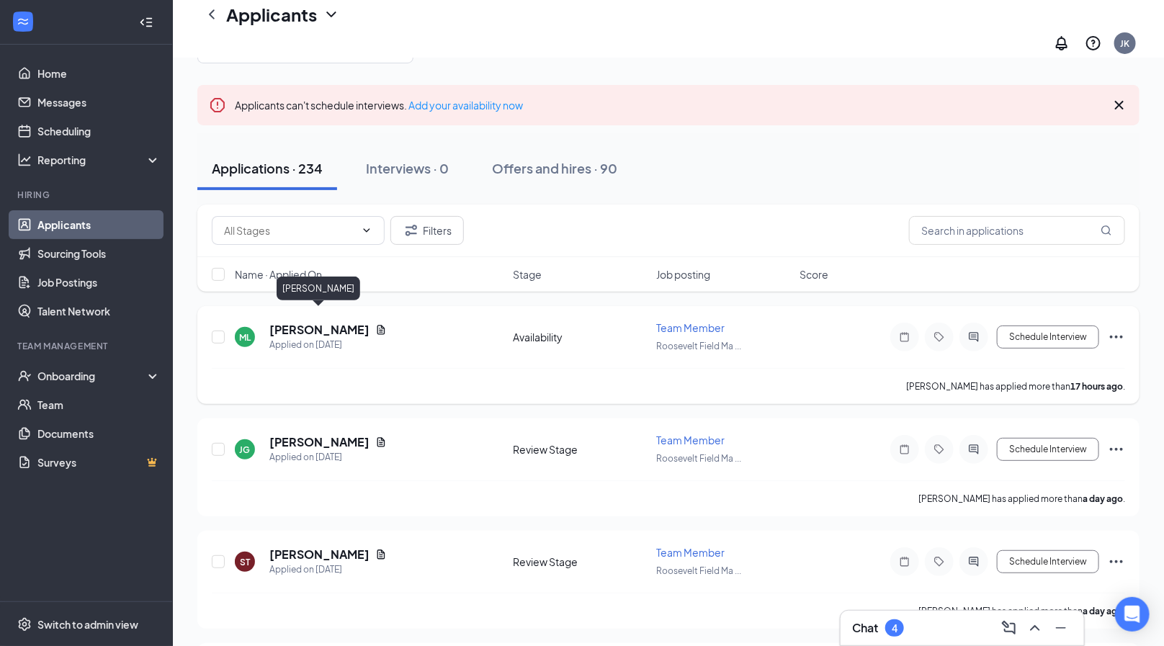
click at [328, 322] on h5 "[PERSON_NAME]" at bounding box center [319, 330] width 100 height 16
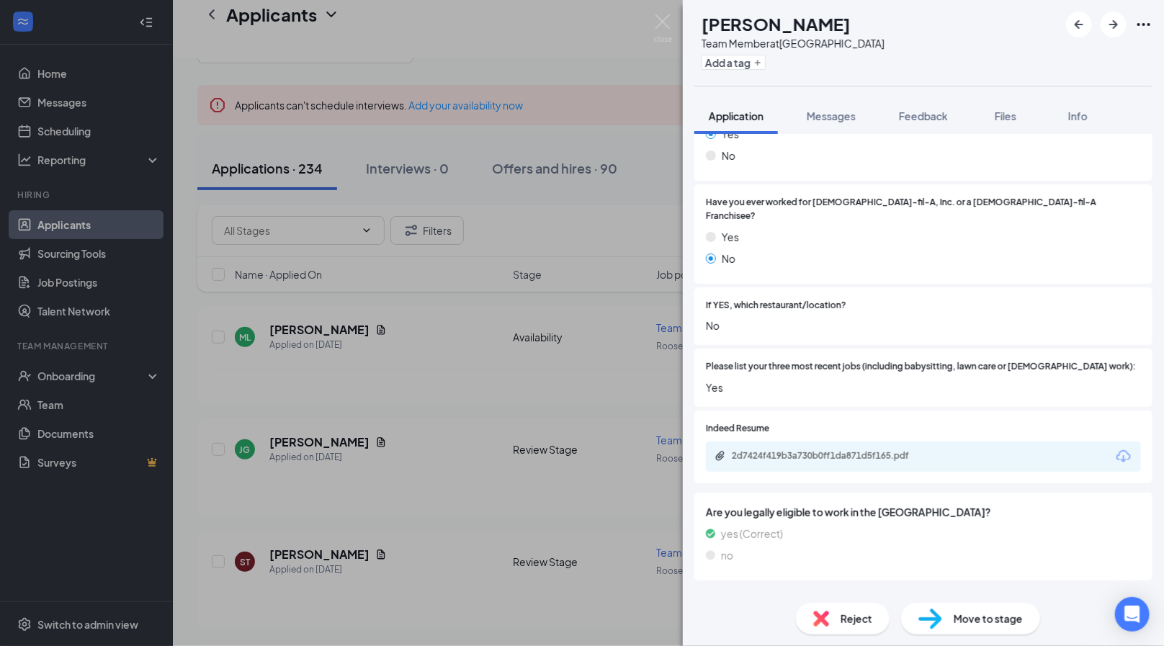
scroll to position [338, 0]
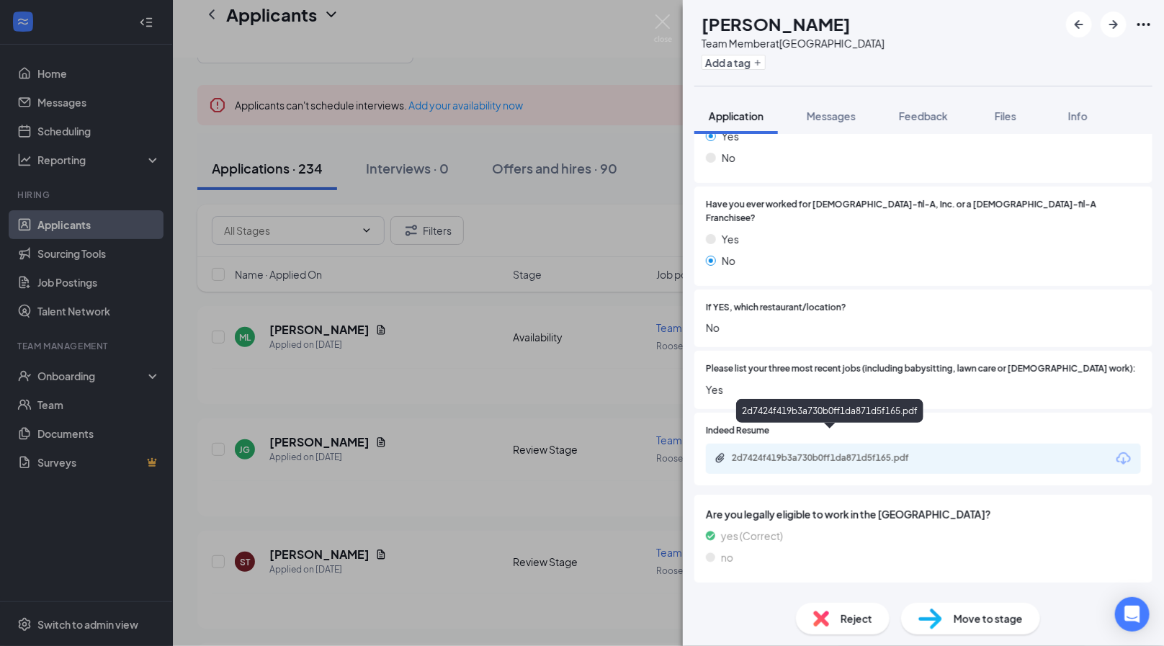
click at [820, 452] on div "2d7424f419b3a730b0ff1da871d5f165.pdf" at bounding box center [833, 458] width 202 height 12
click at [915, 126] on button "Feedback" at bounding box center [923, 116] width 78 height 36
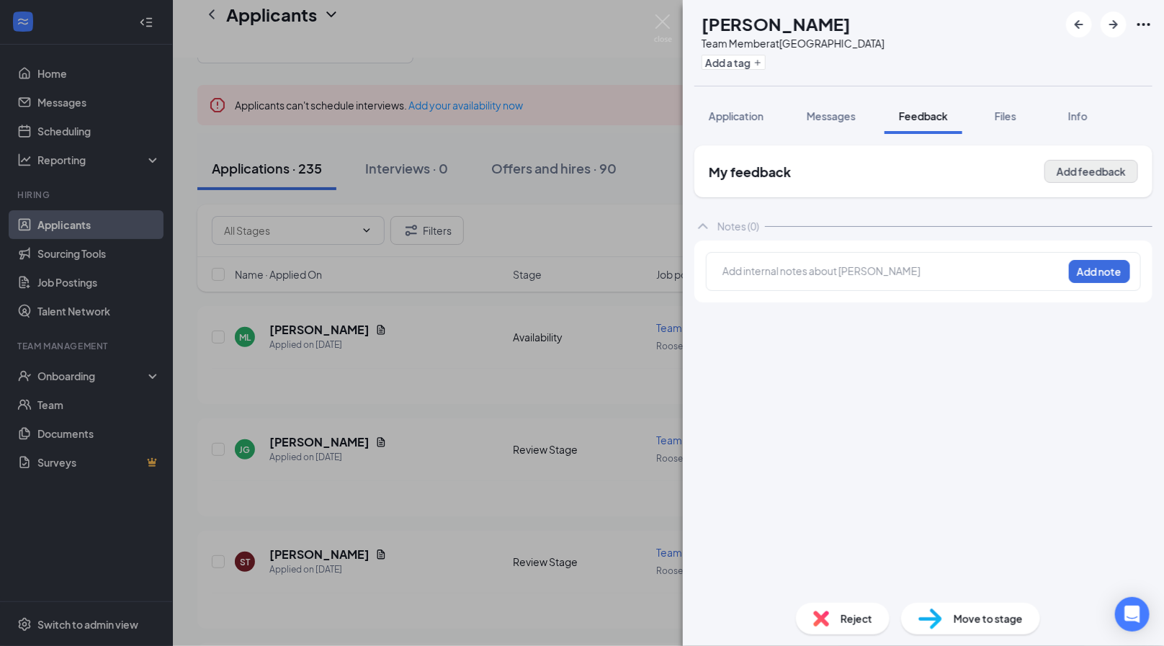
click at [1098, 180] on button "Add feedback" at bounding box center [1091, 171] width 94 height 23
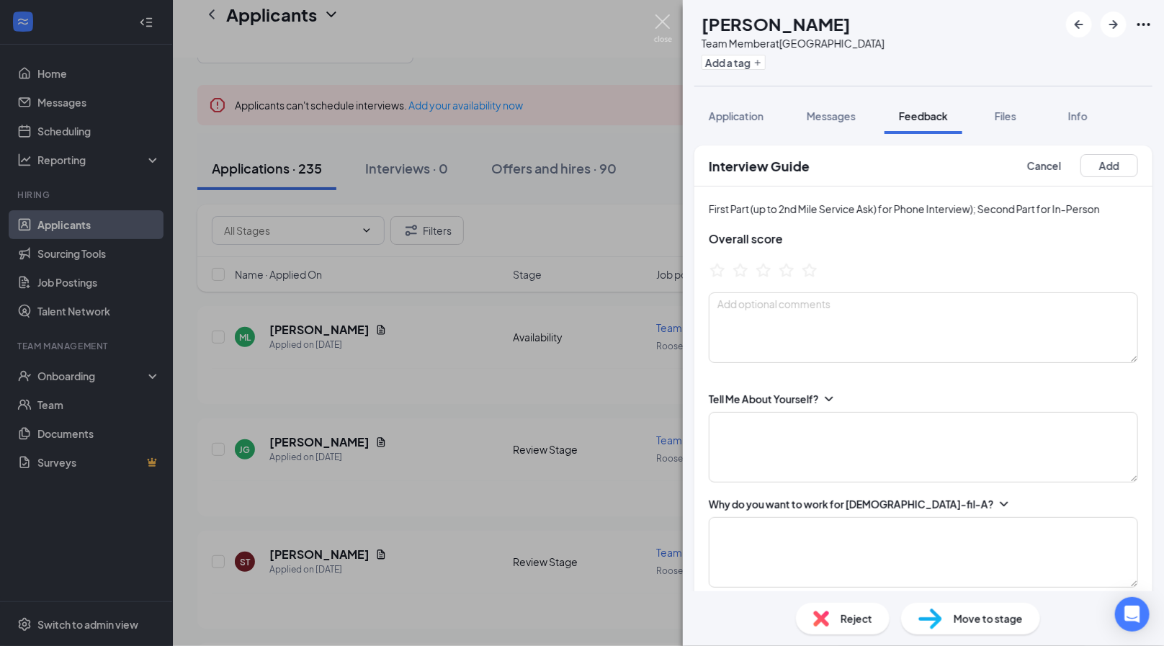
click at [669, 28] on img at bounding box center [663, 28] width 18 height 28
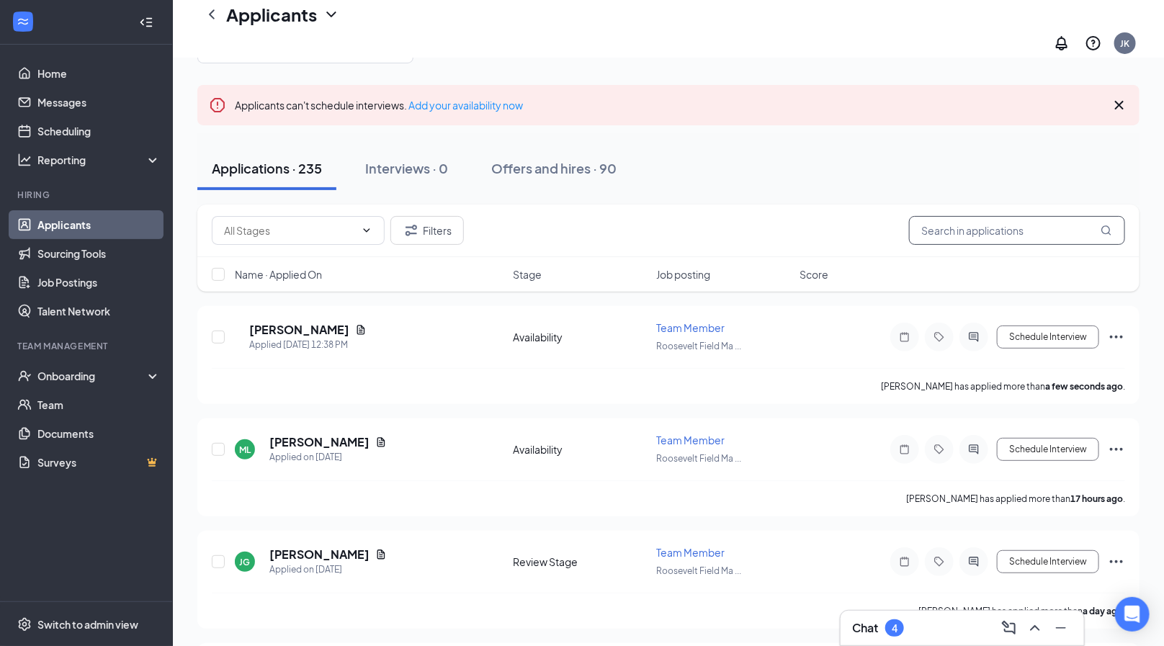
click at [923, 217] on input "text" at bounding box center [1017, 230] width 216 height 29
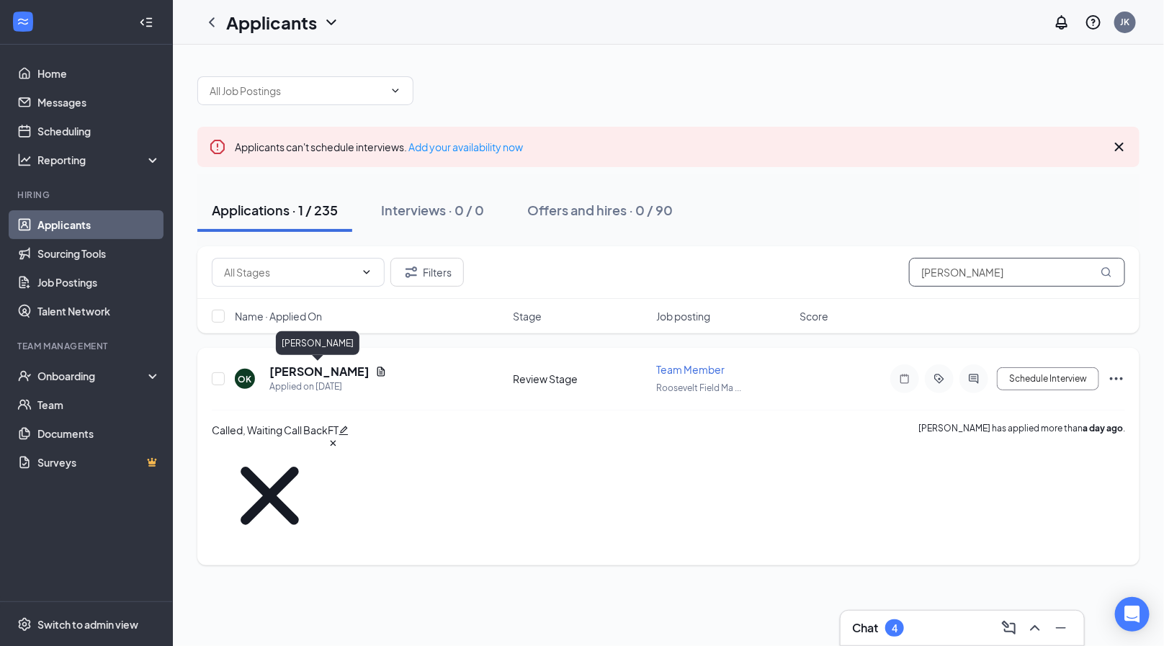
type input "[PERSON_NAME]"
click at [277, 375] on h5 "[PERSON_NAME]" at bounding box center [319, 372] width 100 height 16
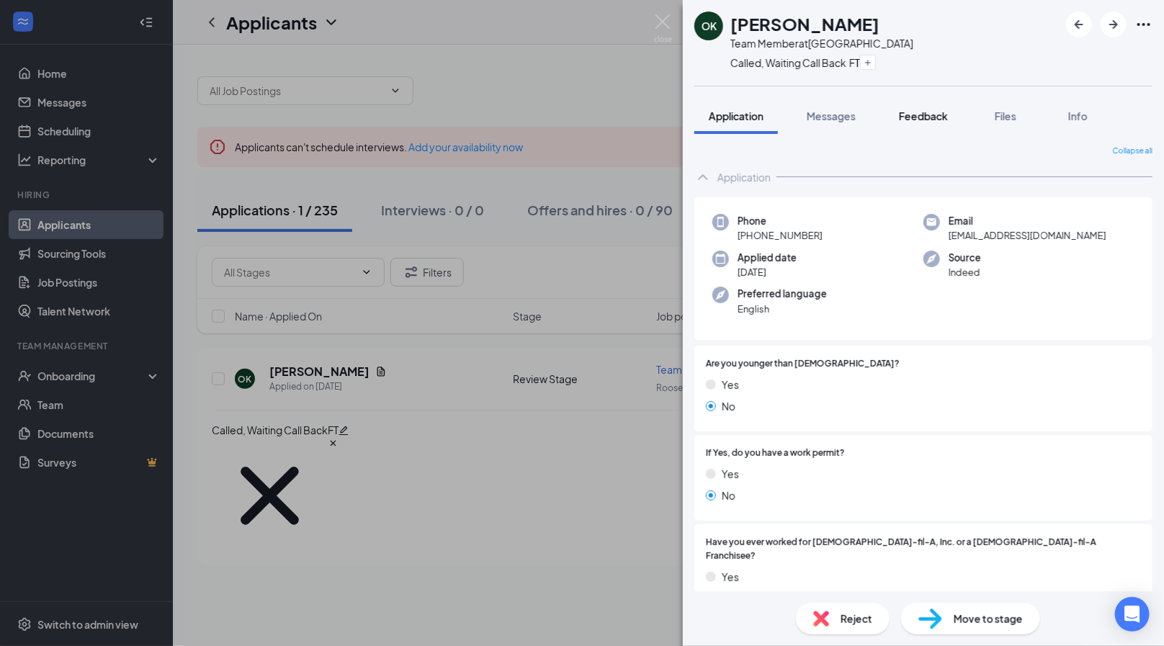
click at [951, 109] on button "Feedback" at bounding box center [923, 116] width 78 height 36
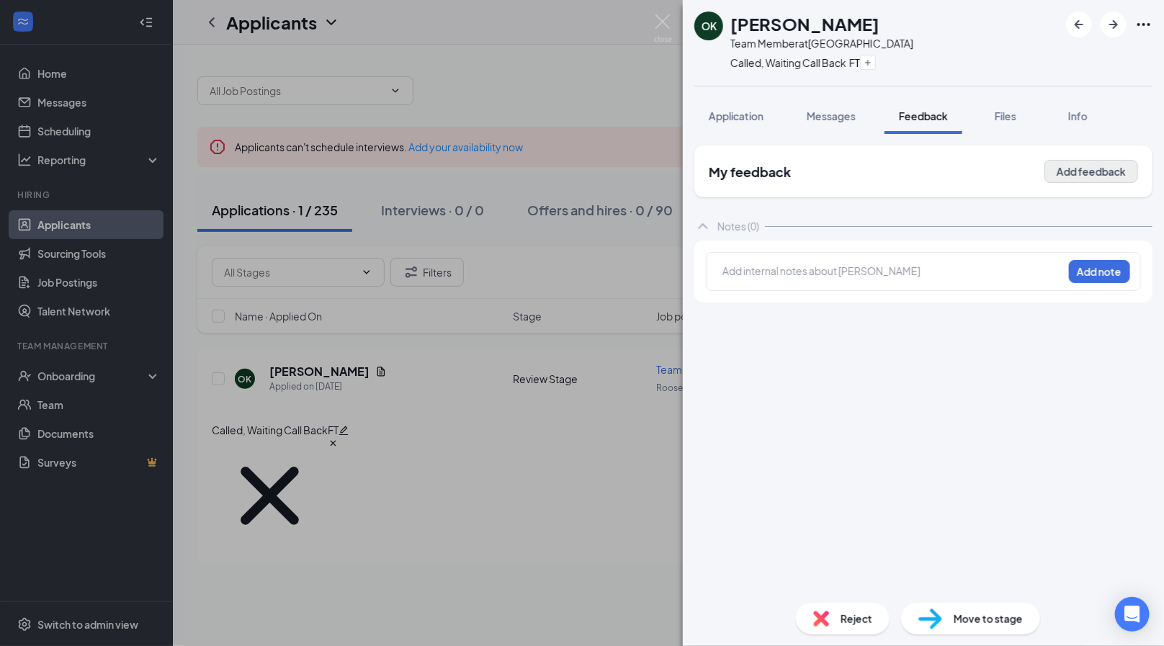
click at [1089, 179] on button "Add feedback" at bounding box center [1091, 171] width 94 height 23
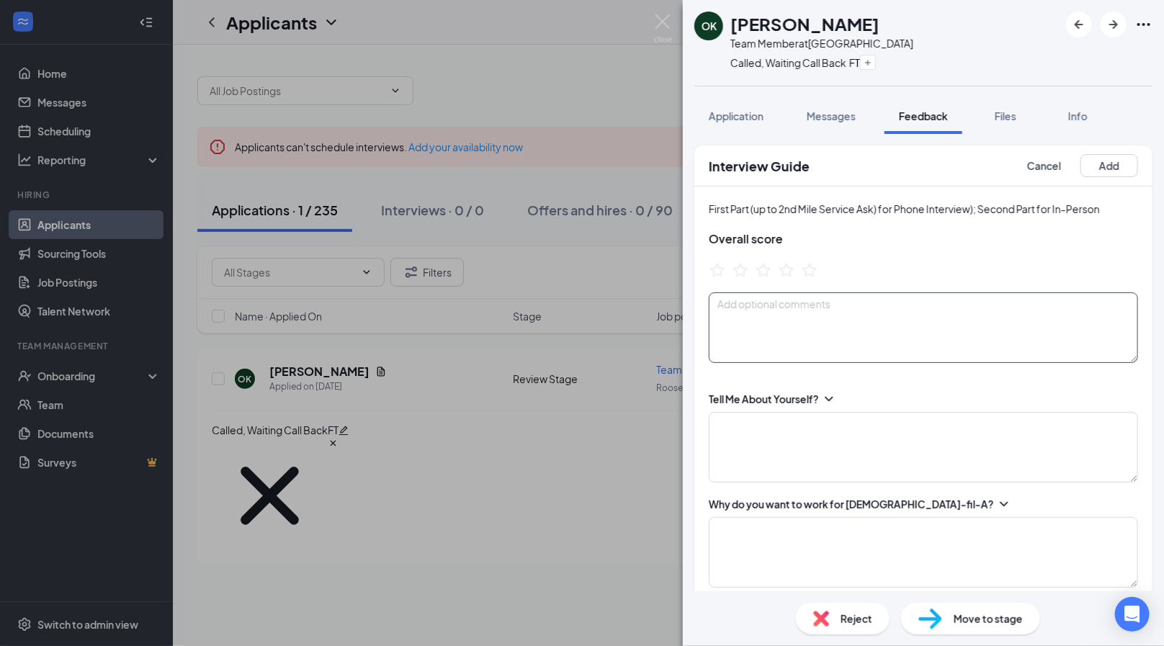
click at [947, 300] on textarea at bounding box center [923, 327] width 429 height 71
click at [762, 262] on icon "StarBorder" at bounding box center [763, 269] width 16 height 15
click at [766, 313] on textarea at bounding box center [923, 327] width 429 height 71
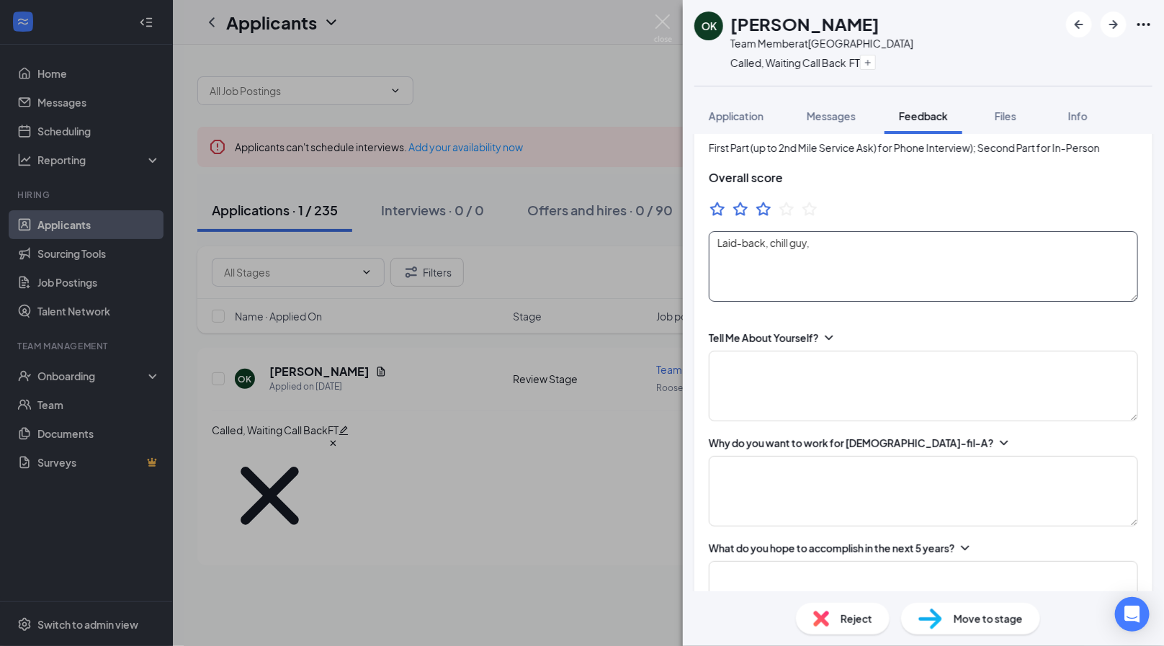
scroll to position [93, 0]
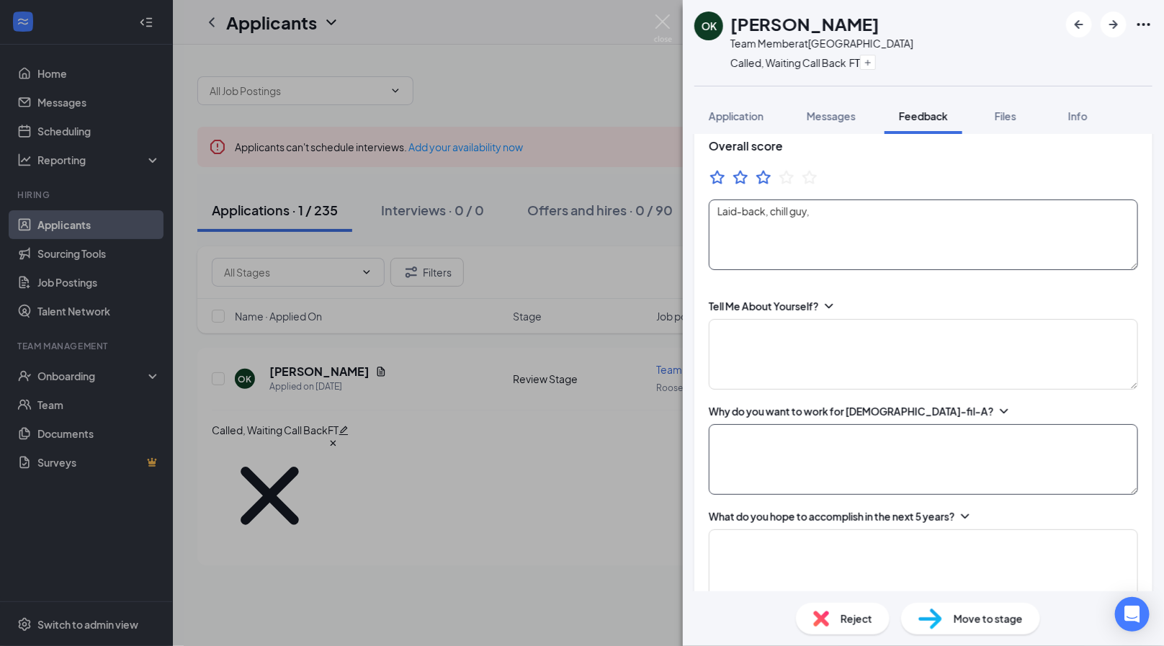
type textarea "Laid-back, chill guy,"
click at [826, 460] on textarea at bounding box center [923, 459] width 429 height 71
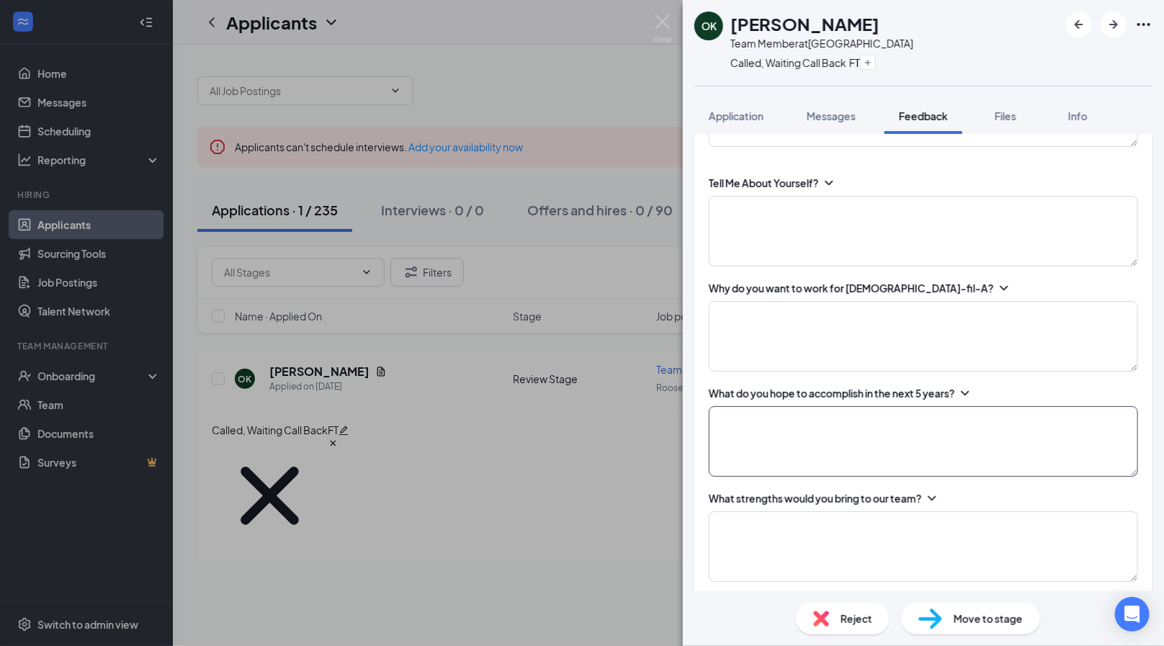
click at [792, 442] on textarea at bounding box center [923, 441] width 429 height 71
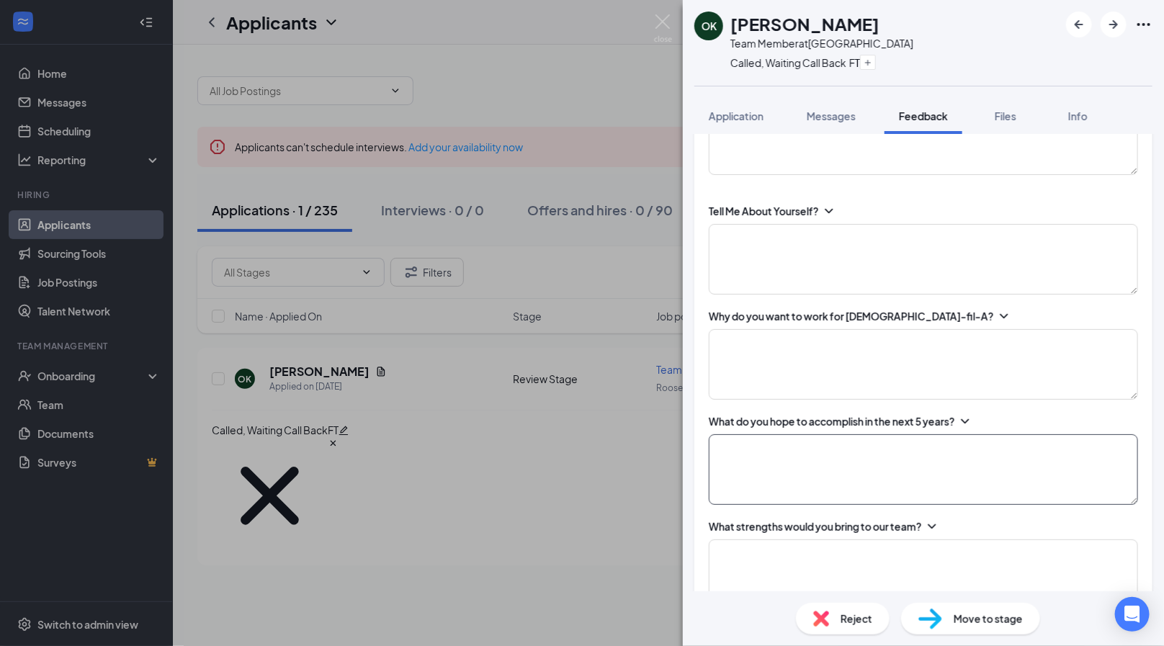
scroll to position [178, 0]
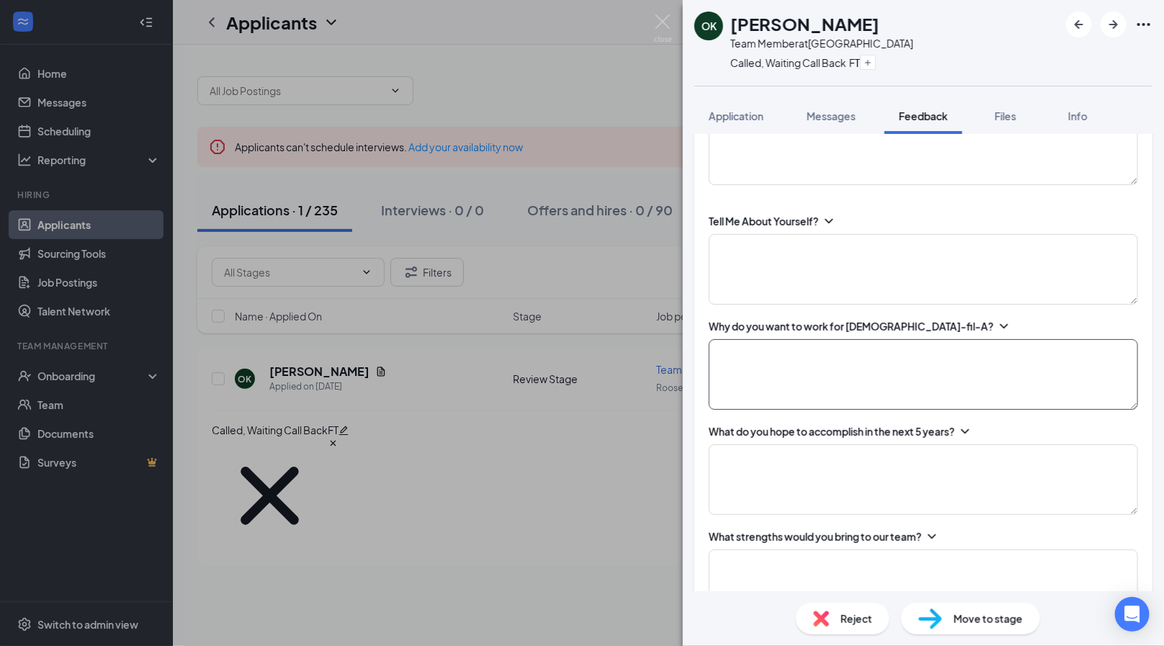
click at [800, 362] on textarea at bounding box center [923, 374] width 429 height 71
type textarea "m"
type textarea "Good fit while transitioning jobs"
click at [792, 264] on textarea at bounding box center [923, 269] width 429 height 71
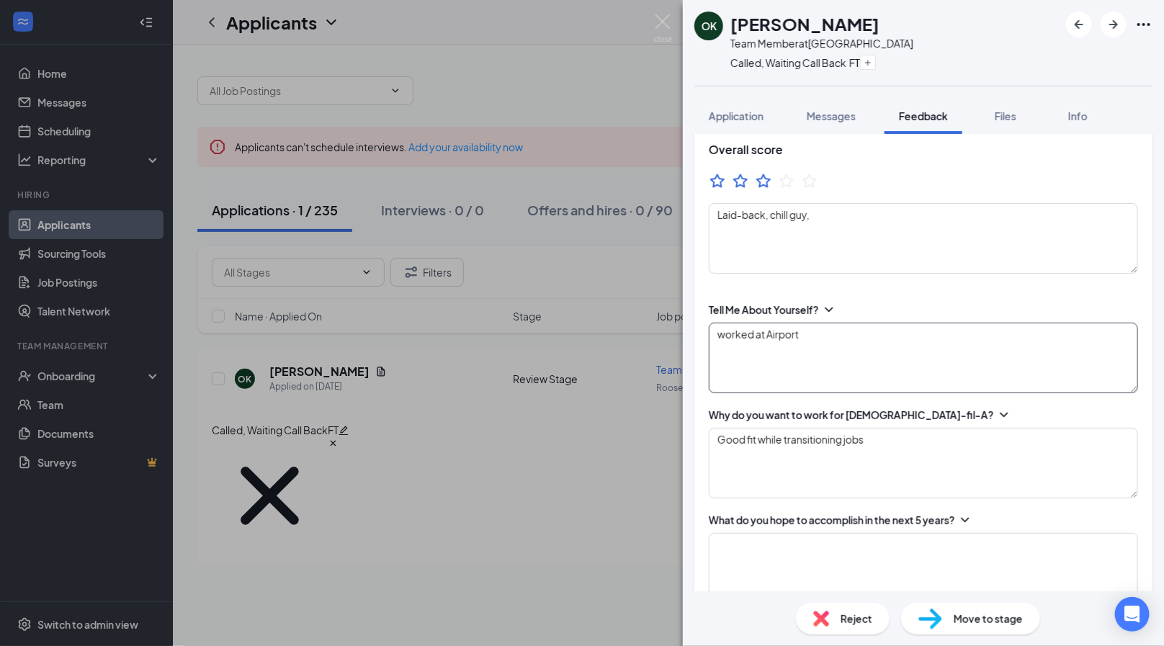
scroll to position [230, 0]
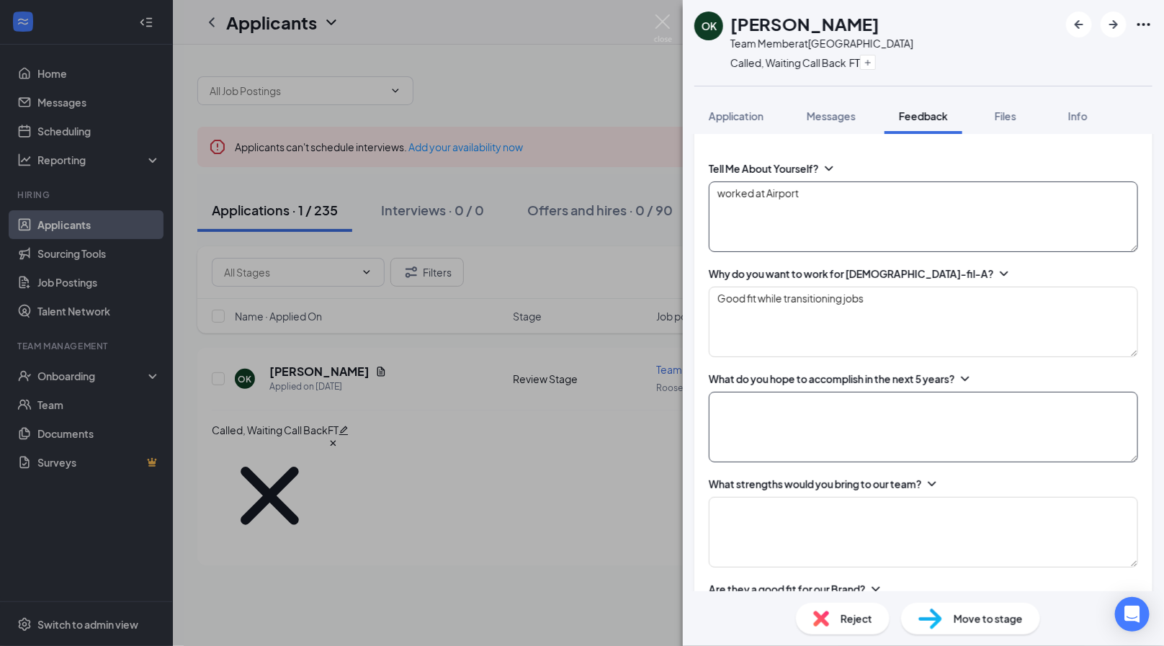
type textarea "worked at Airport"
click at [781, 397] on textarea at bounding box center [923, 427] width 429 height 71
type textarea "having own apartment/car;"
click at [779, 542] on textarea at bounding box center [923, 532] width 429 height 71
type textarea "Communicate well, works with team members"
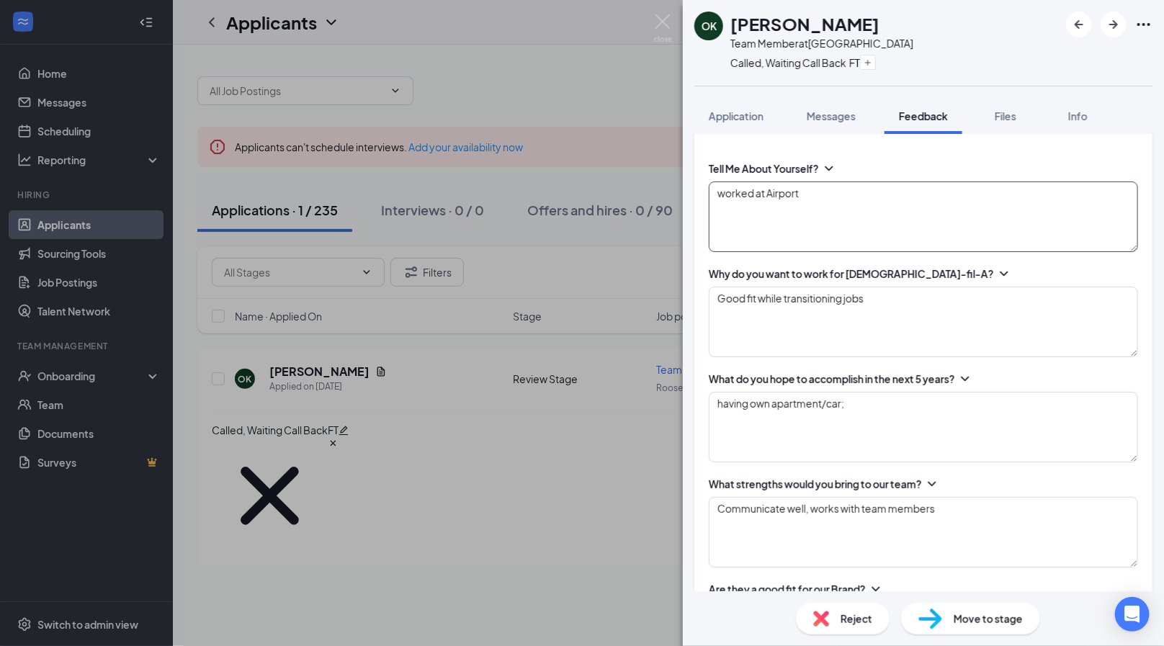
click at [820, 189] on textarea "worked at Airport" at bounding box center [923, 216] width 429 height 71
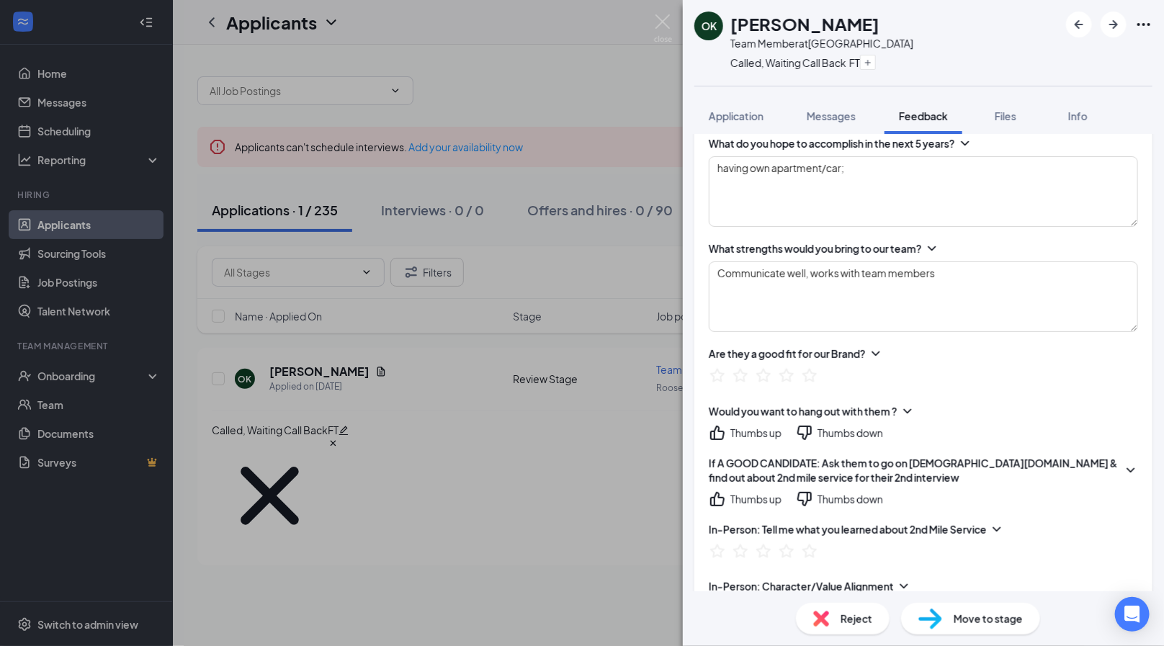
scroll to position [498, 0]
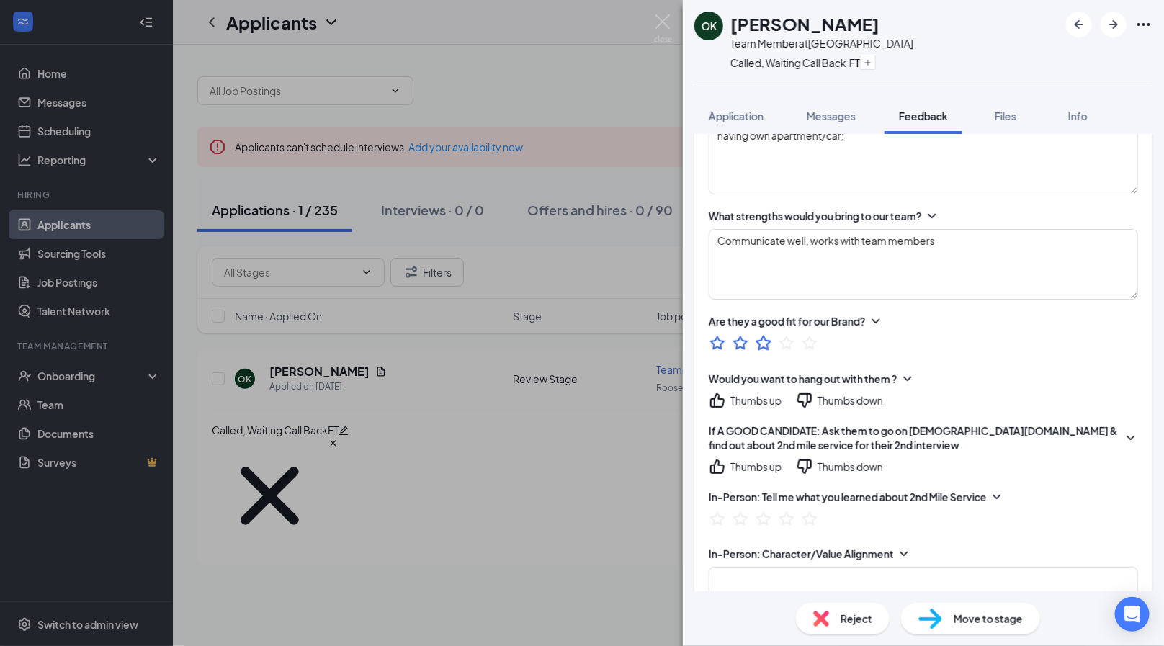
type textarea "worked at Airport, looking for later shifts"
click at [763, 344] on icon "StarBorder" at bounding box center [763, 343] width 16 height 15
click at [719, 396] on icon "ThumbsUp" at bounding box center [717, 400] width 17 height 17
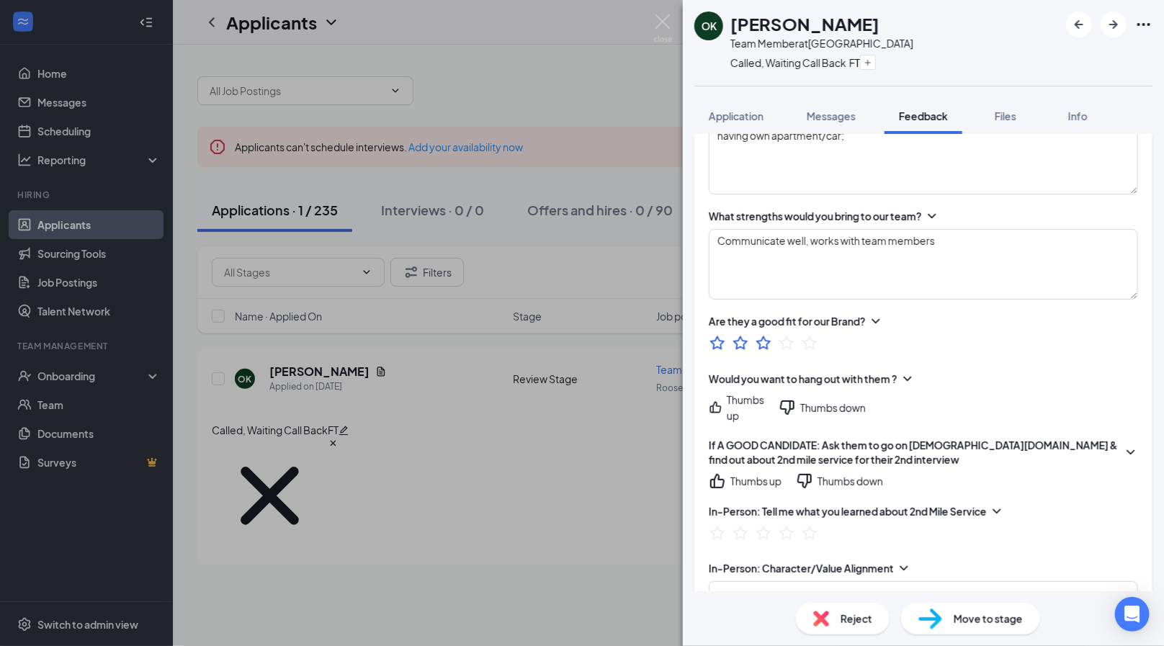
click at [796, 399] on icon "ThumbsDown" at bounding box center [787, 407] width 17 height 17
click at [731, 400] on div "Thumbs up" at bounding box center [755, 407] width 51 height 14
click at [808, 474] on icon "ThumbsDown" at bounding box center [804, 481] width 14 height 14
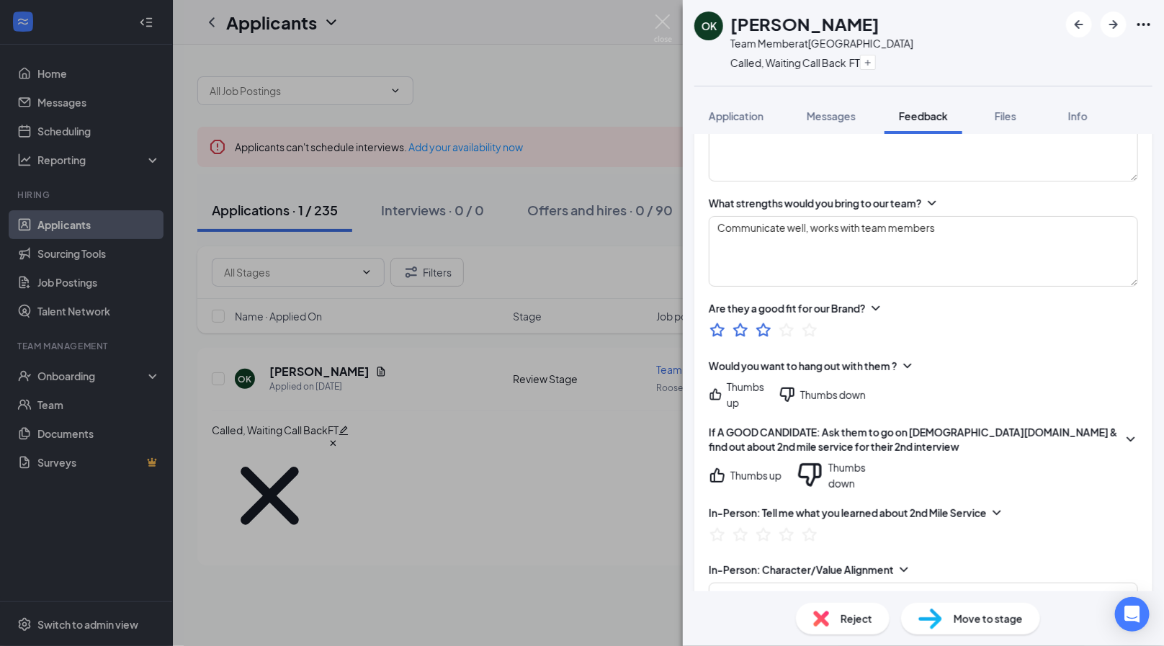
scroll to position [537, 0]
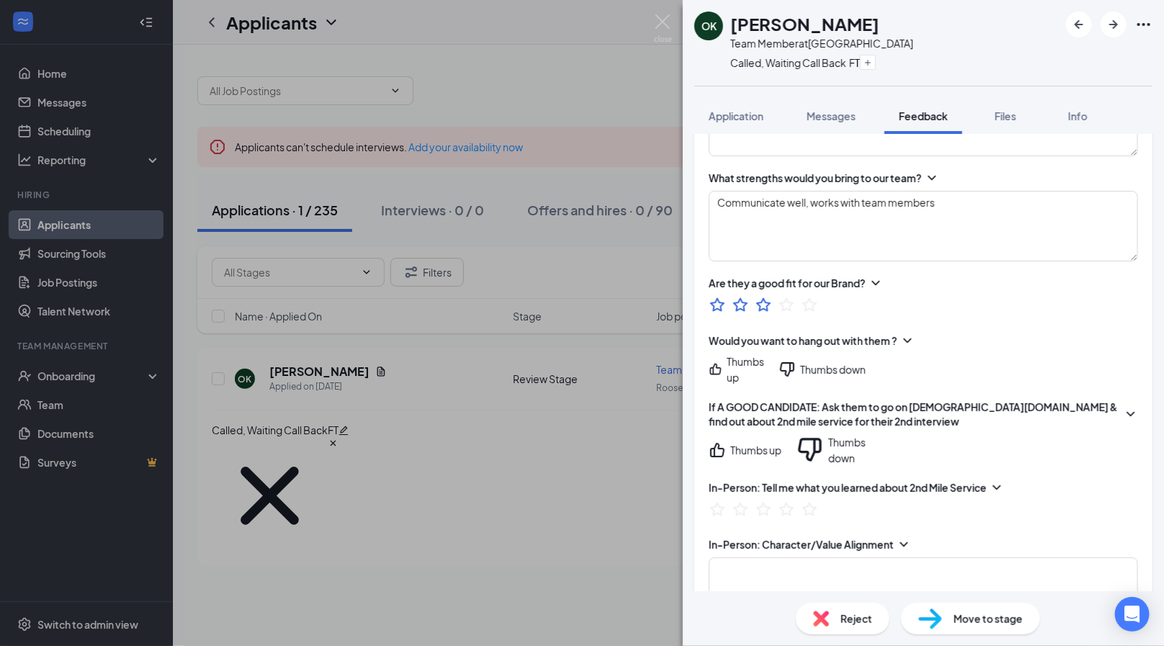
click at [973, 614] on span "Move to stage" at bounding box center [988, 619] width 69 height 16
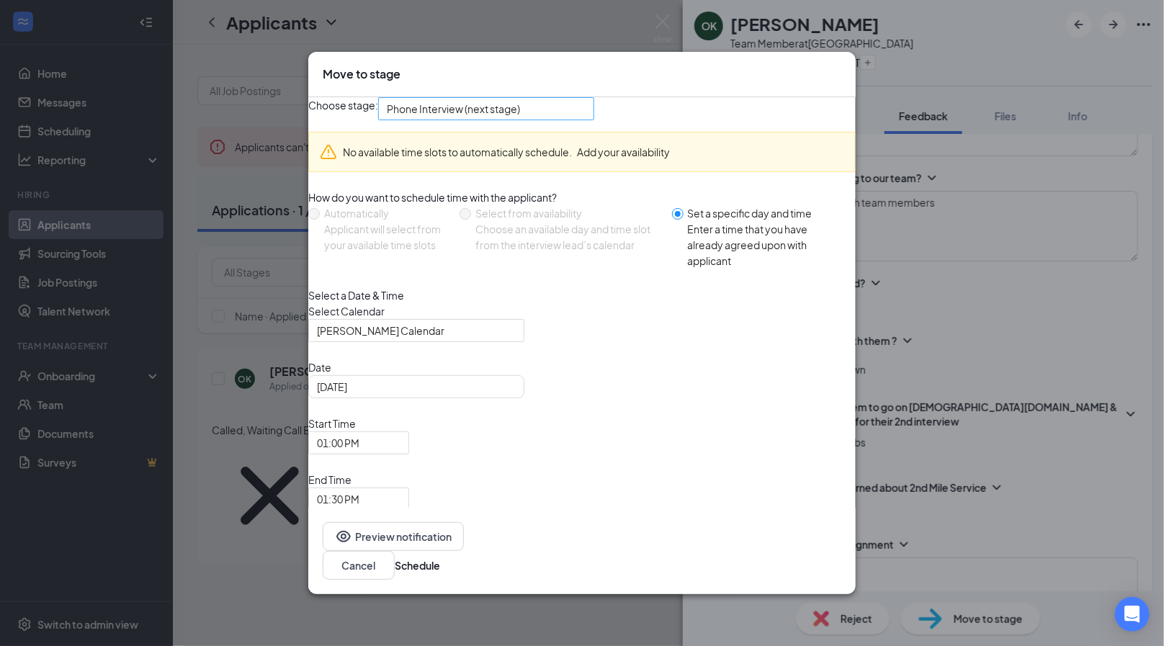
click at [562, 137] on span "Phone Interview (next stage)" at bounding box center [480, 117] width 186 height 39
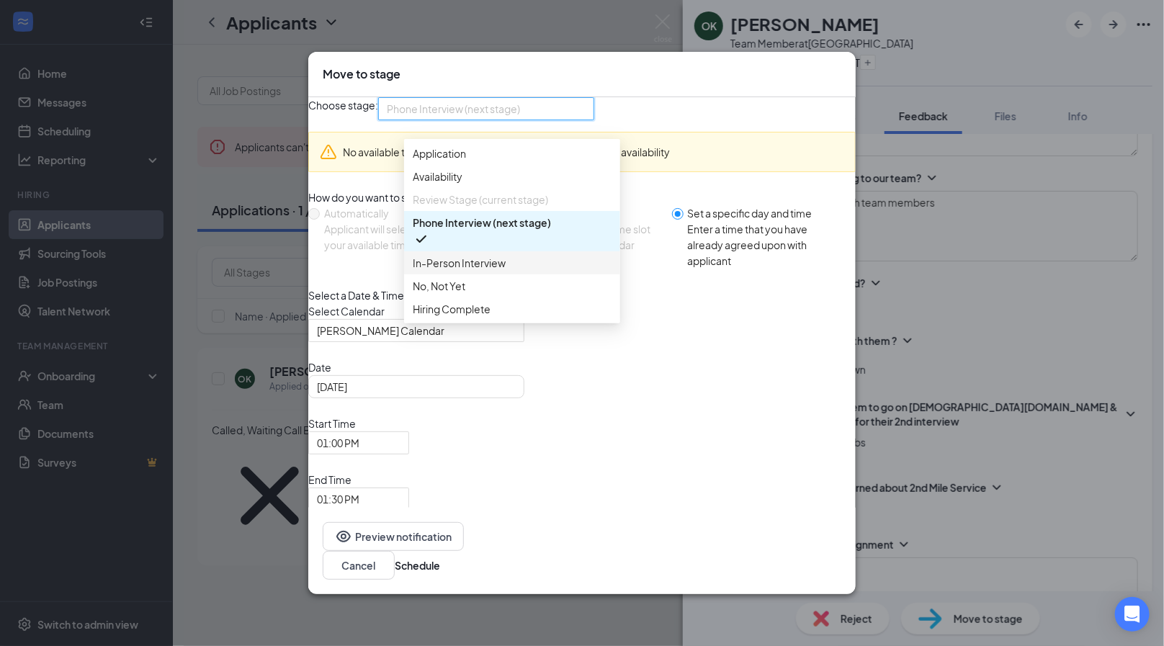
click at [488, 274] on div "In-Person Interview" at bounding box center [512, 262] width 216 height 23
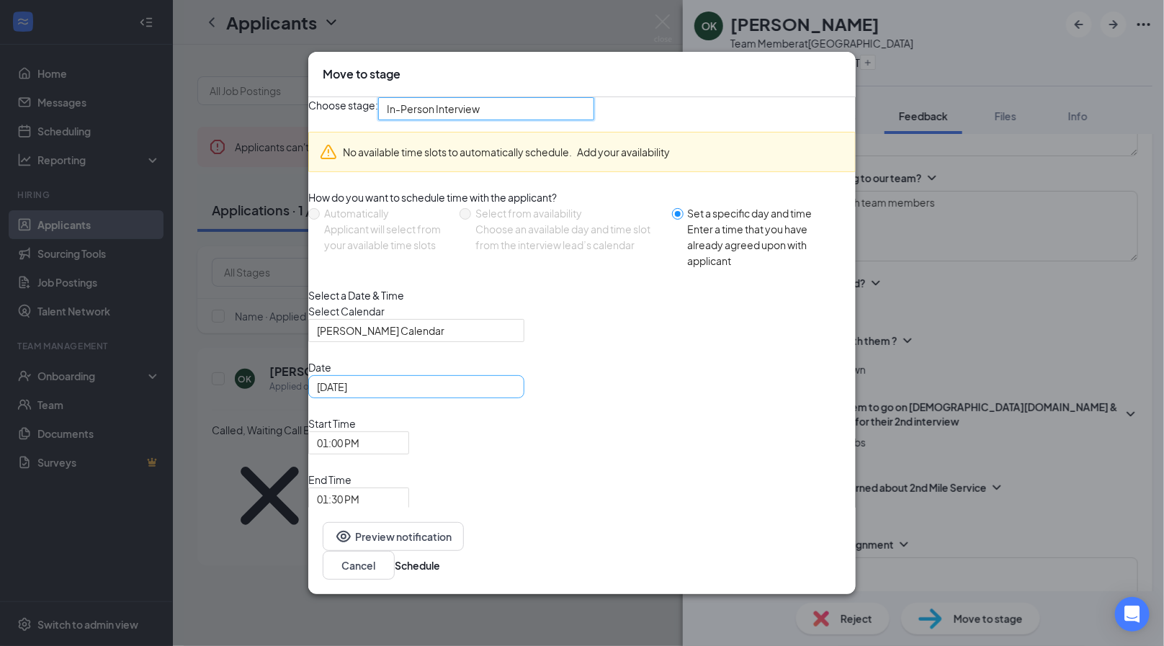
click at [516, 395] on div "[DATE]" at bounding box center [416, 387] width 199 height 16
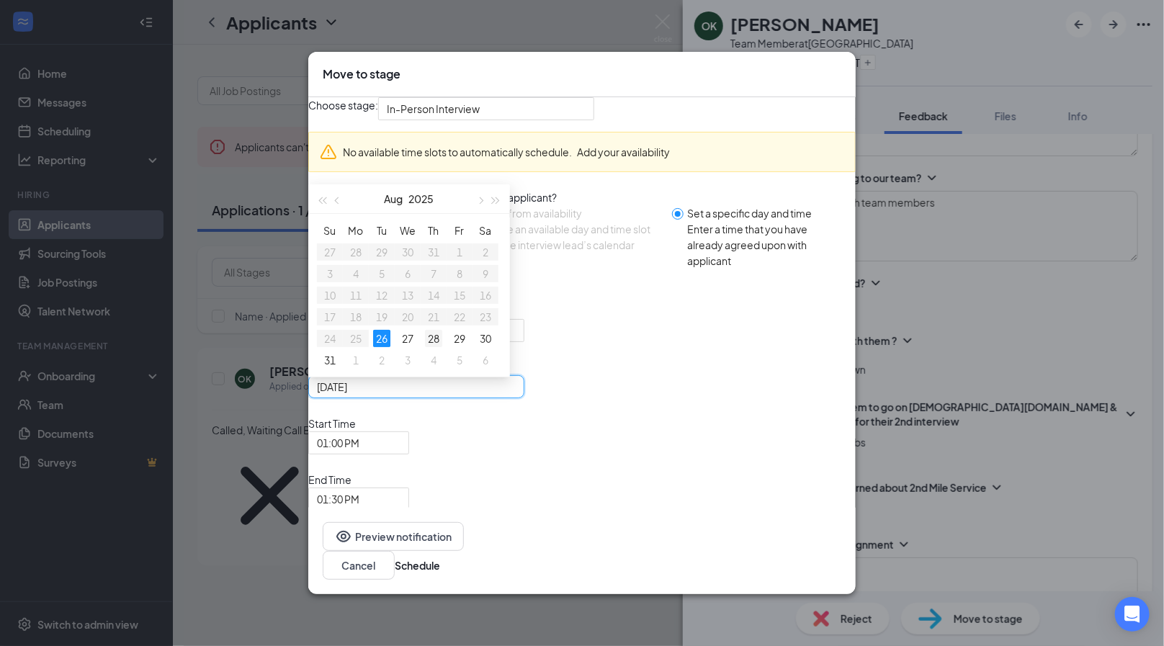
type input "[DATE]"
click at [442, 347] on div "28" at bounding box center [433, 338] width 17 height 17
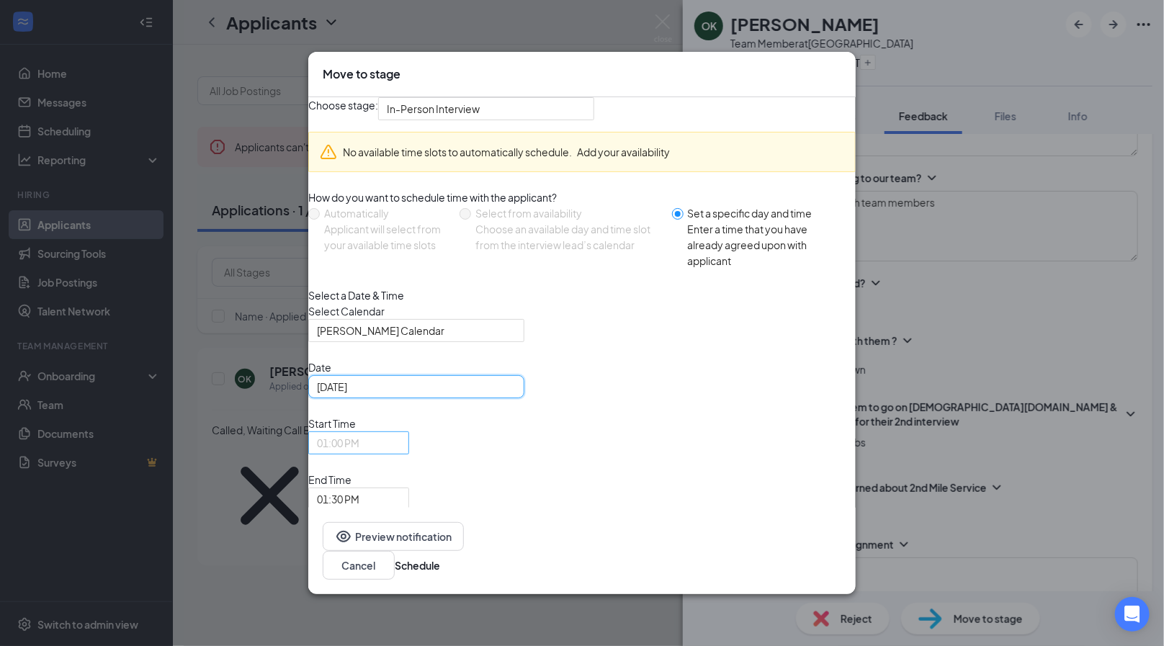
click at [400, 454] on span "01:00 PM" at bounding box center [359, 443] width 84 height 22
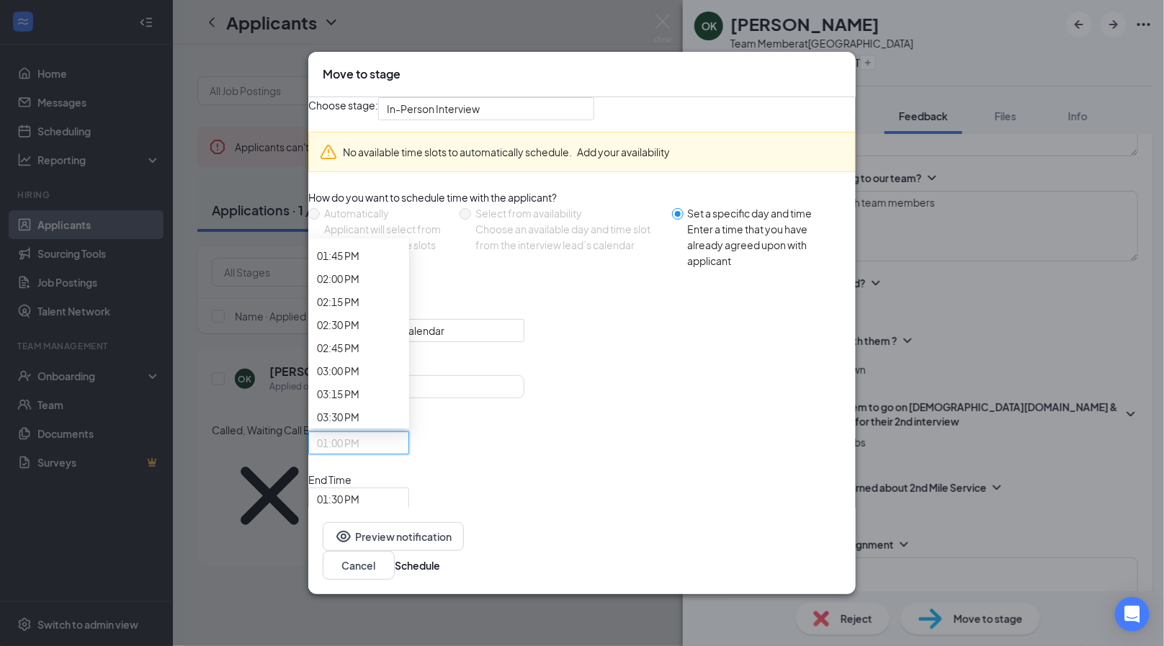
scroll to position [1282, 0]
click at [400, 488] on span "01:30 PM" at bounding box center [359, 499] width 84 height 22
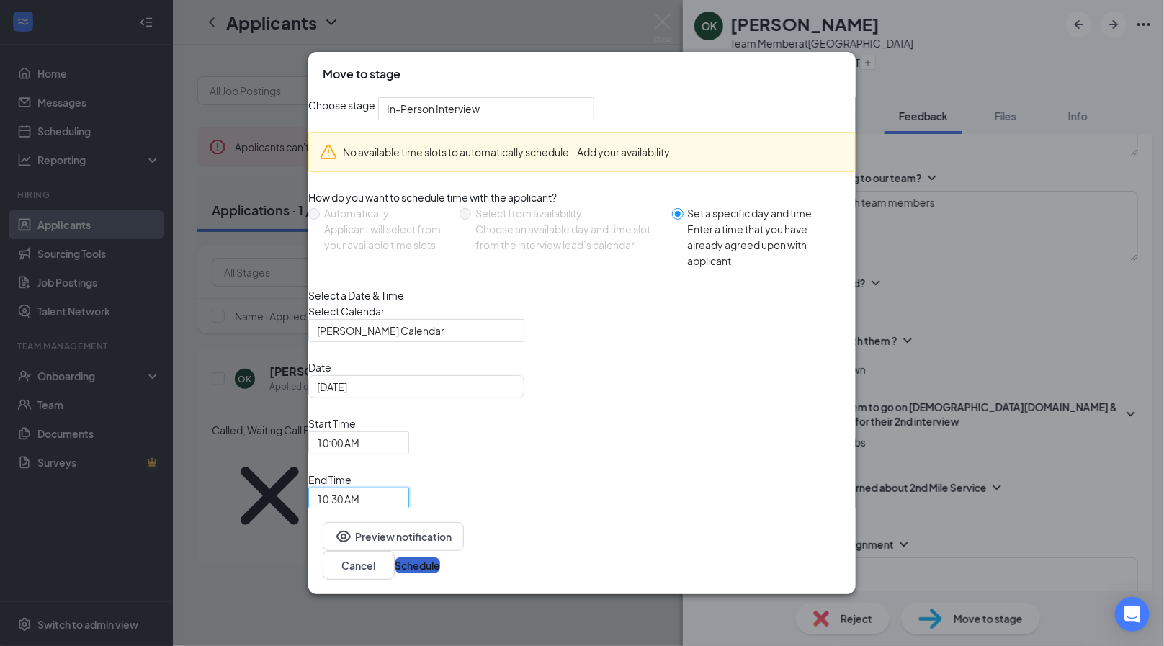
click at [440, 557] on button "Schedule" at bounding box center [417, 565] width 45 height 16
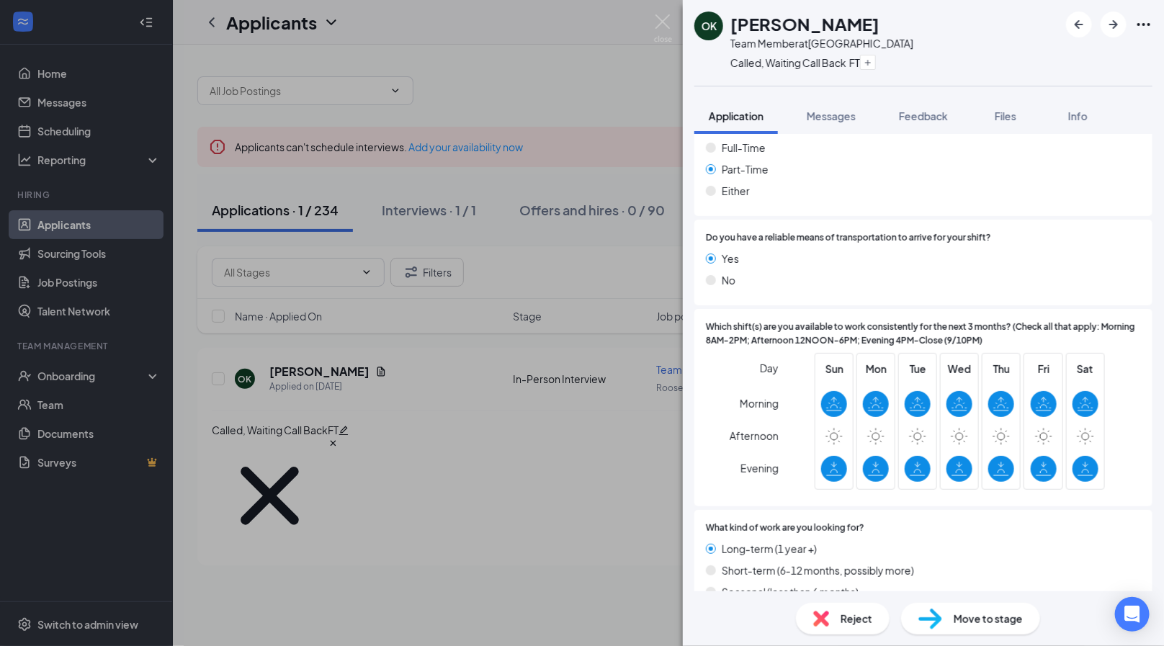
scroll to position [905, 0]
click at [817, 99] on icon "Cross" at bounding box center [788, 128] width 58 height 58
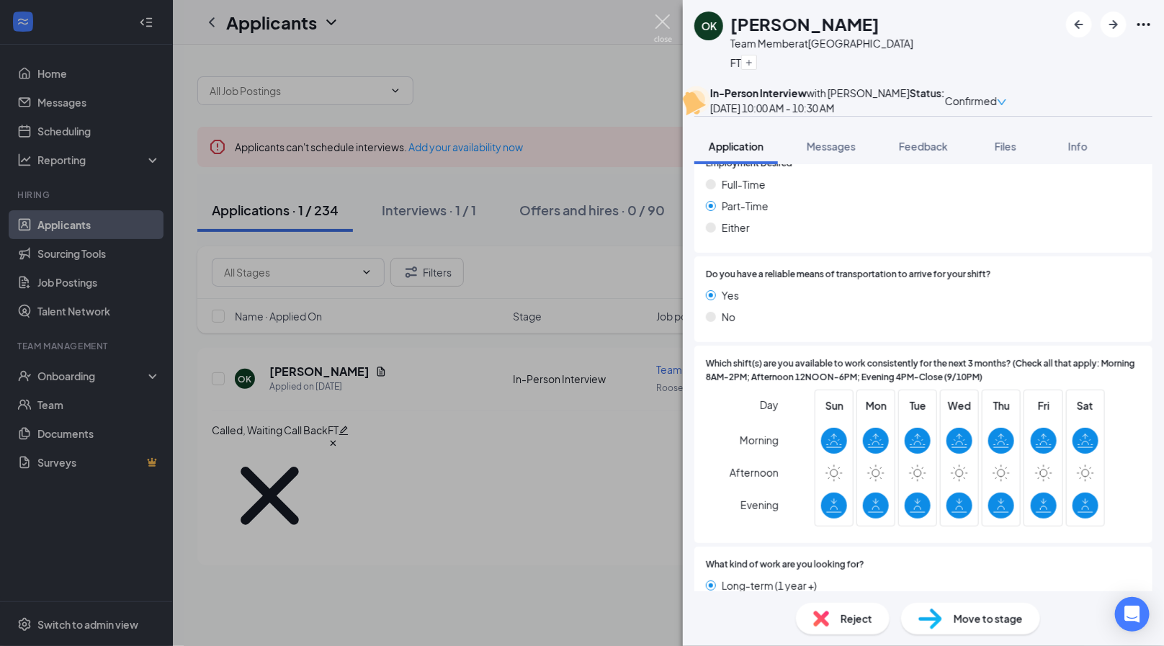
click at [668, 18] on img at bounding box center [663, 28] width 18 height 28
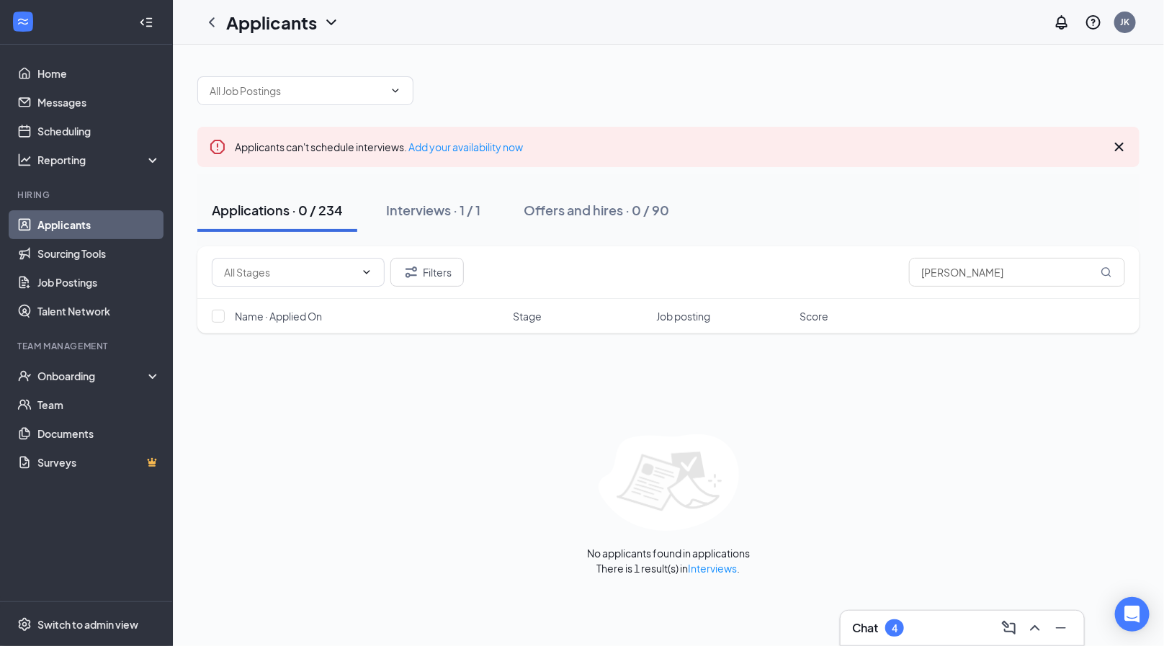
click at [342, 368] on div "Filters [PERSON_NAME] Name · Applied On Stage Job posting Score No applicants f…" at bounding box center [668, 410] width 942 height 329
click at [1039, 629] on icon "ChevronUp" at bounding box center [1034, 628] width 9 height 6
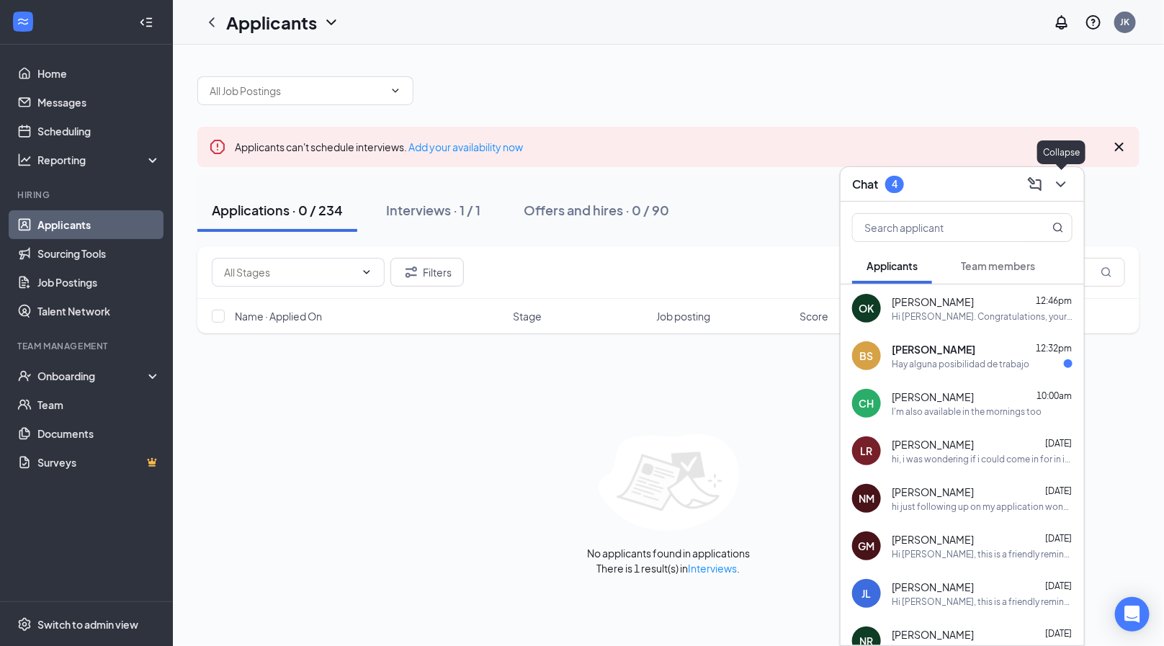
click at [1059, 184] on icon "ChevronDown" at bounding box center [1060, 184] width 9 height 6
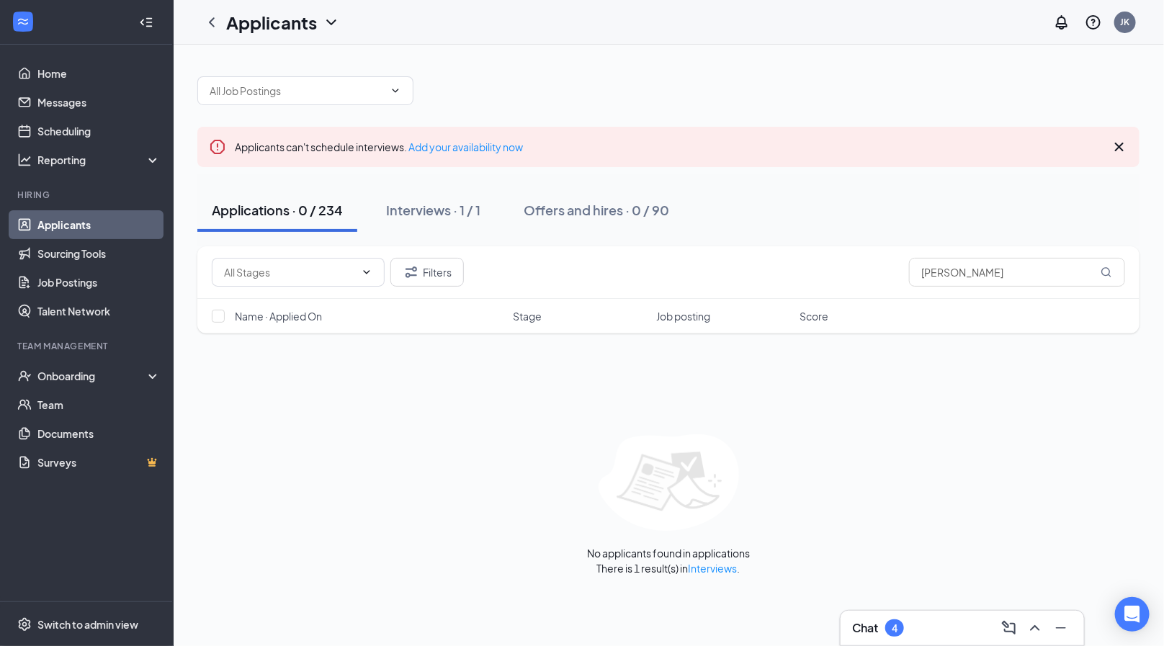
click at [295, 222] on button "Applications · 0 / 234" at bounding box center [277, 210] width 160 height 43
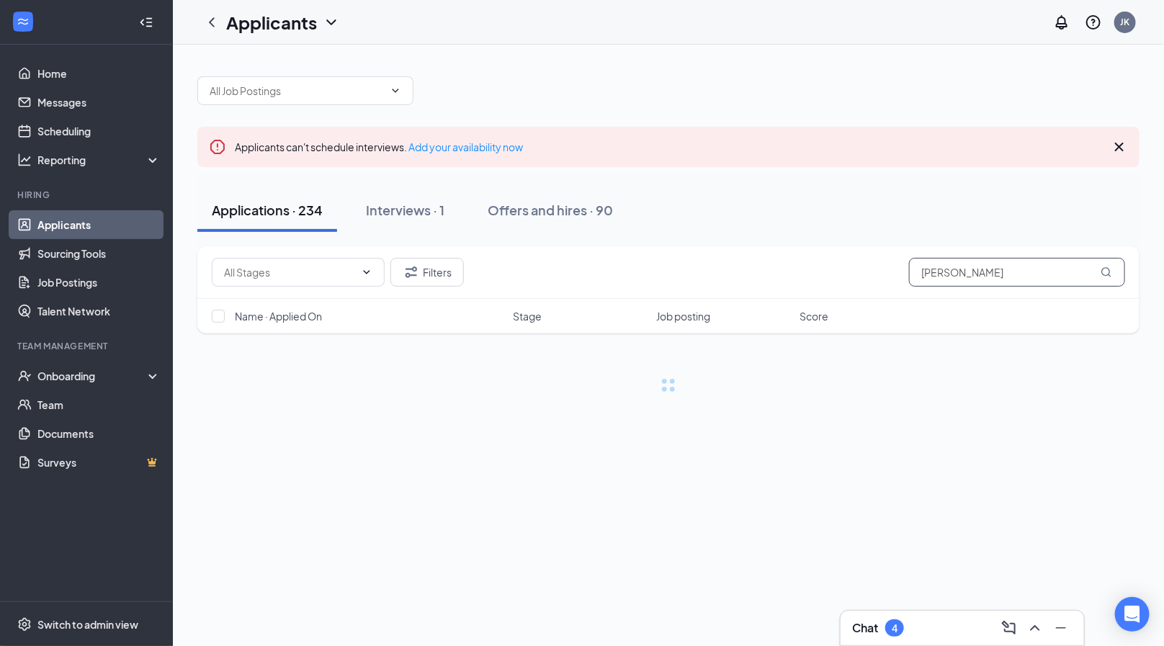
click at [956, 261] on input "[PERSON_NAME]" at bounding box center [1017, 272] width 216 height 29
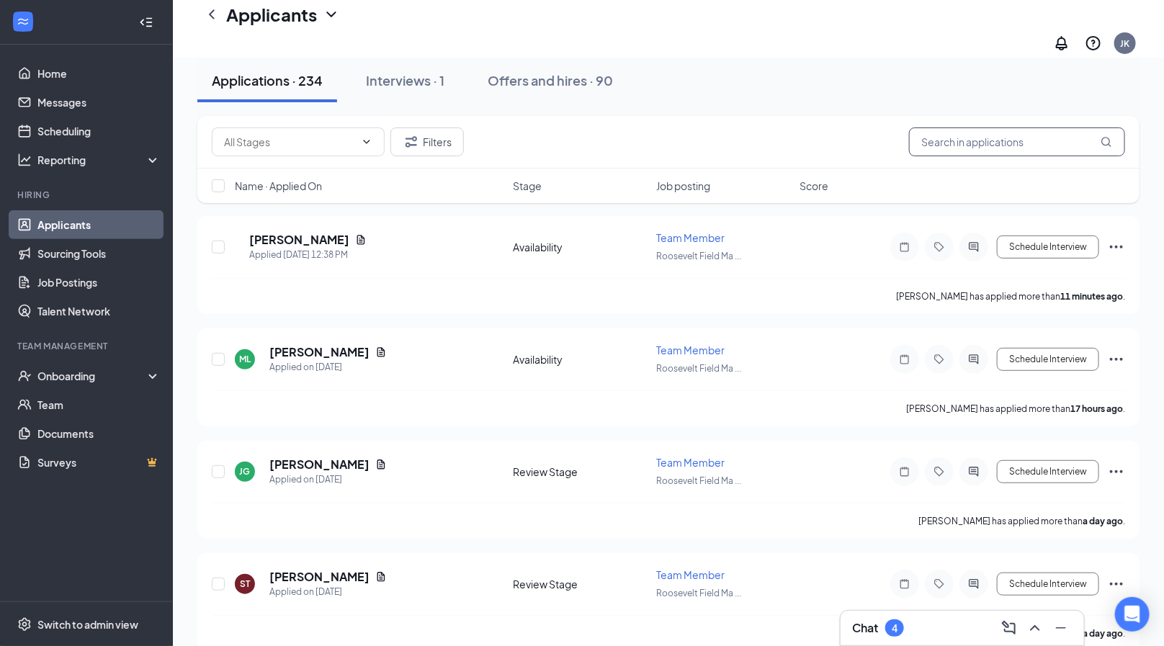
scroll to position [133, 0]
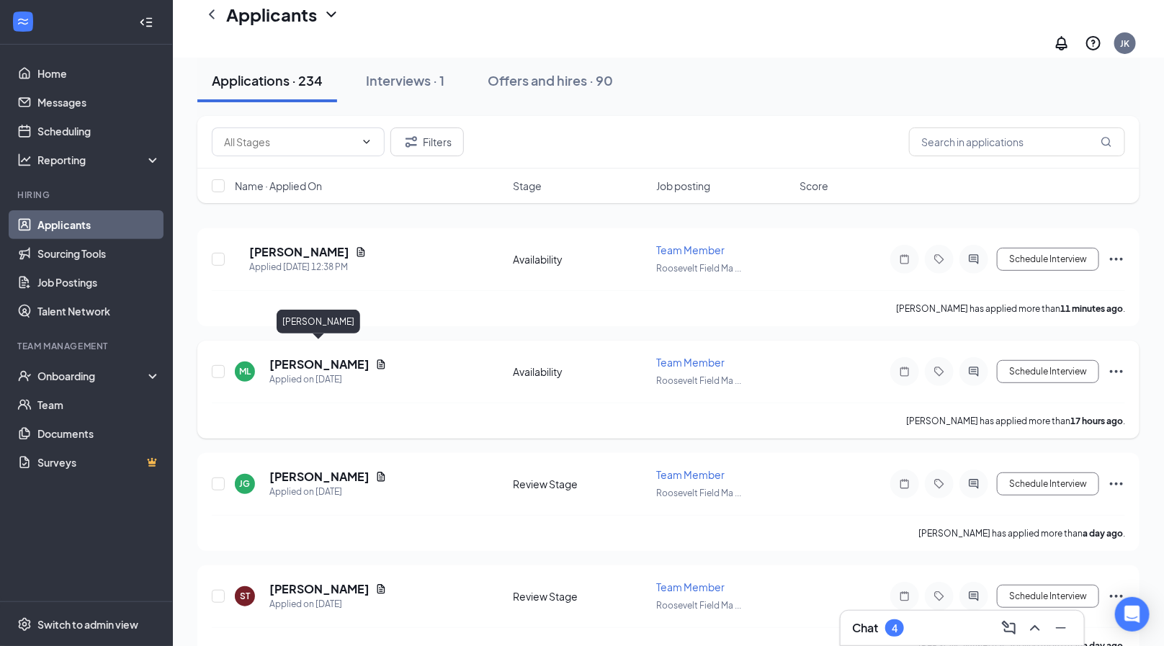
click at [329, 357] on h5 "[PERSON_NAME]" at bounding box center [319, 365] width 100 height 16
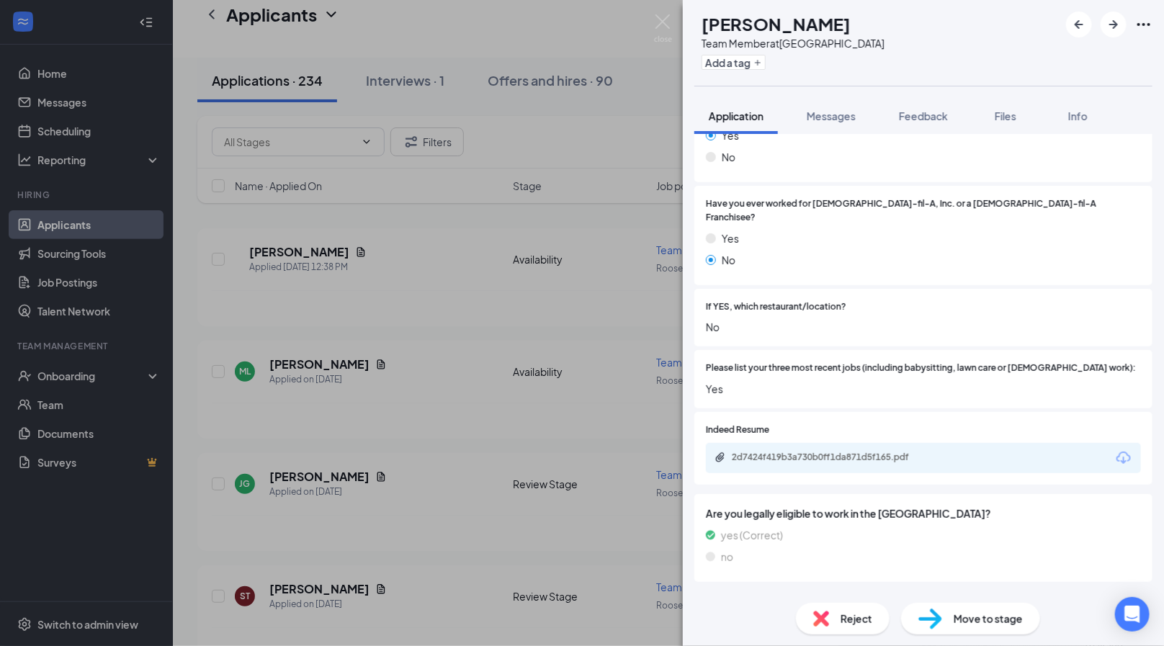
scroll to position [338, 0]
click at [673, 24] on div "ML [PERSON_NAME] Team Member at [GEOGRAPHIC_DATA] Add a tag Application Message…" at bounding box center [582, 323] width 1164 height 646
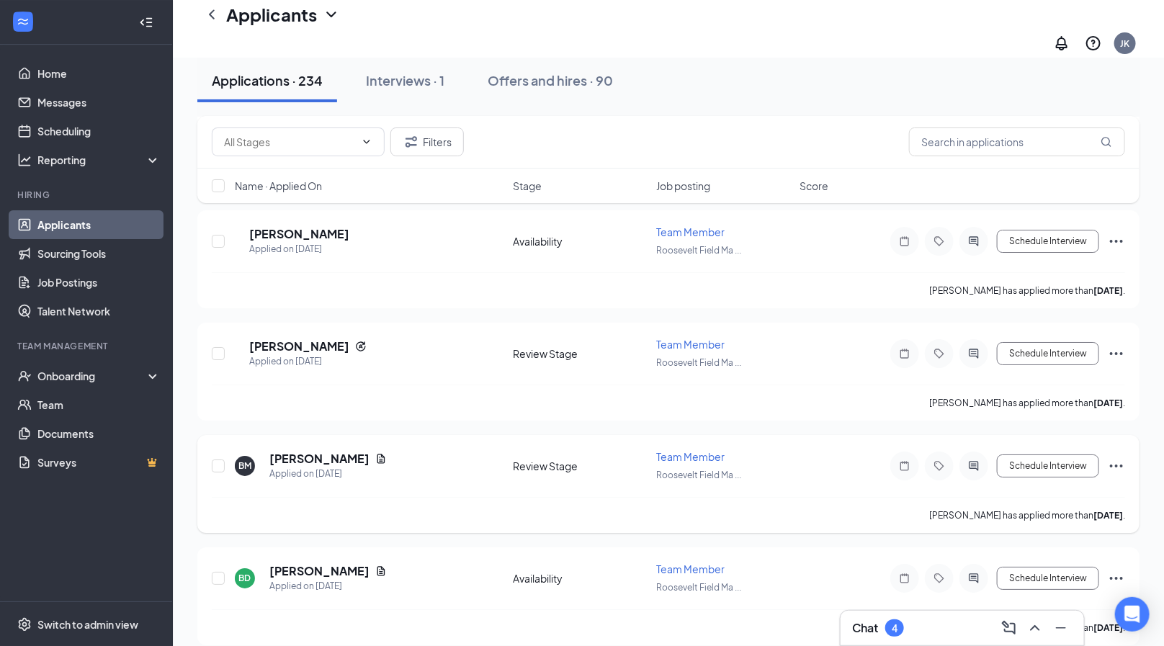
scroll to position [2156, 0]
